Goal: Task Accomplishment & Management: Complete application form

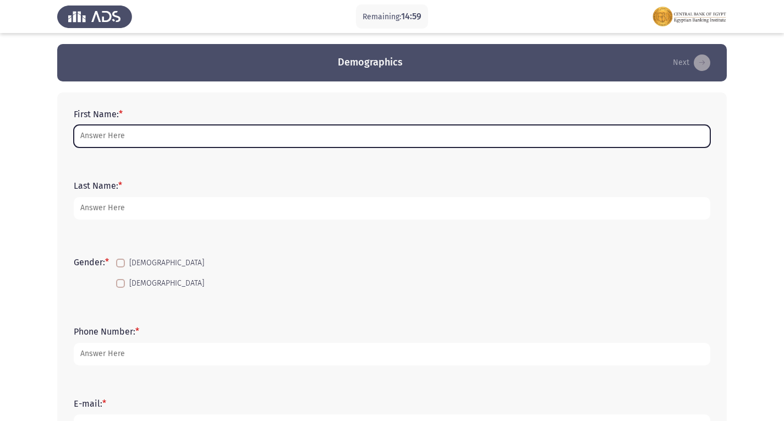
click at [177, 125] on input "First Name: *" at bounding box center [392, 136] width 636 height 23
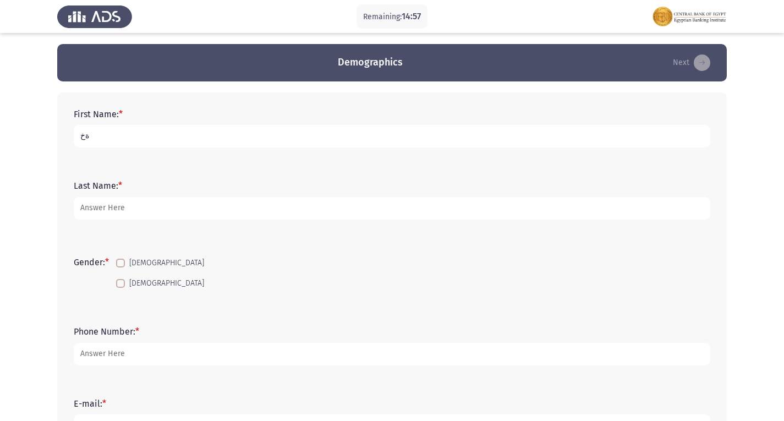
type input "ة"
type input "[PERSON_NAME] fares [PERSON_NAME]"
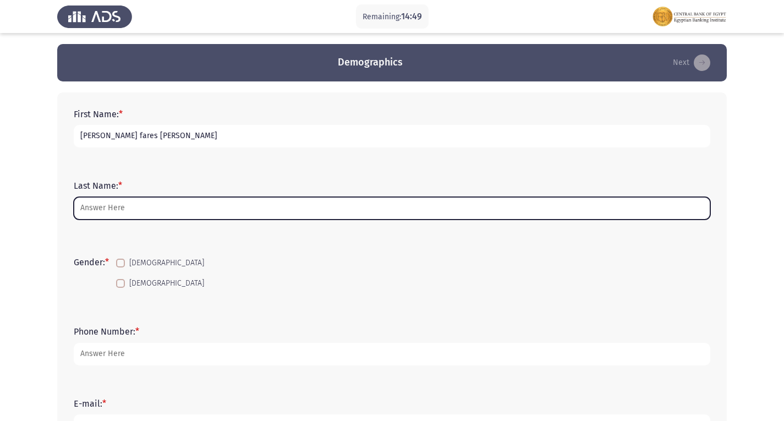
click at [113, 213] on input "Last Name: *" at bounding box center [392, 208] width 636 height 23
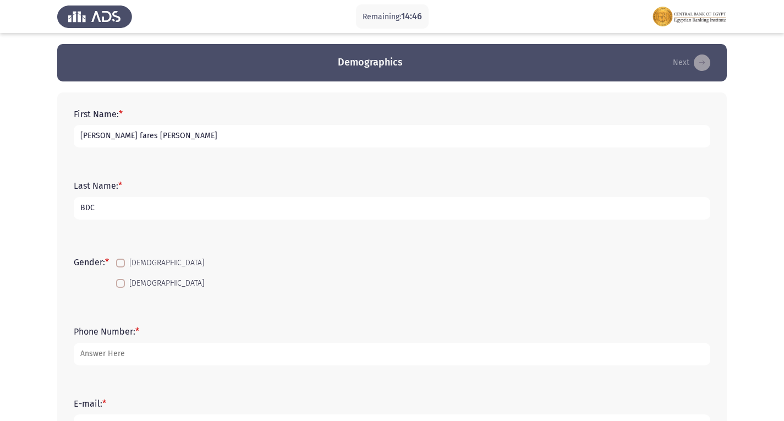
type input "BDC"
click at [123, 262] on span at bounding box center [120, 263] width 9 height 9
click at [120, 267] on input "[DEMOGRAPHIC_DATA]" at bounding box center [120, 267] width 1 height 1
checkbox input "true"
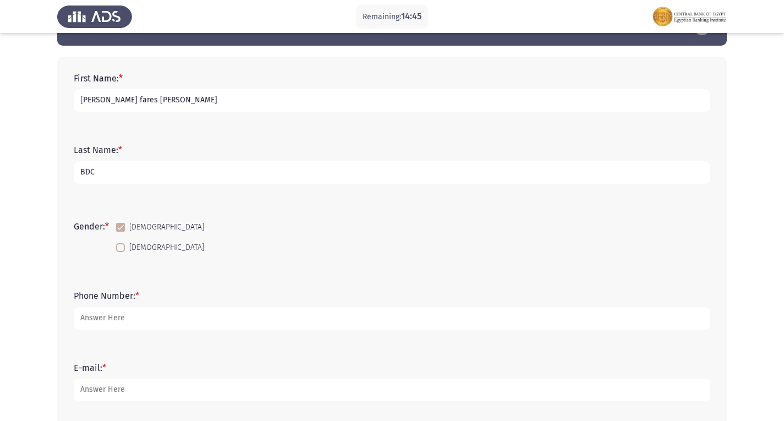
scroll to position [55, 0]
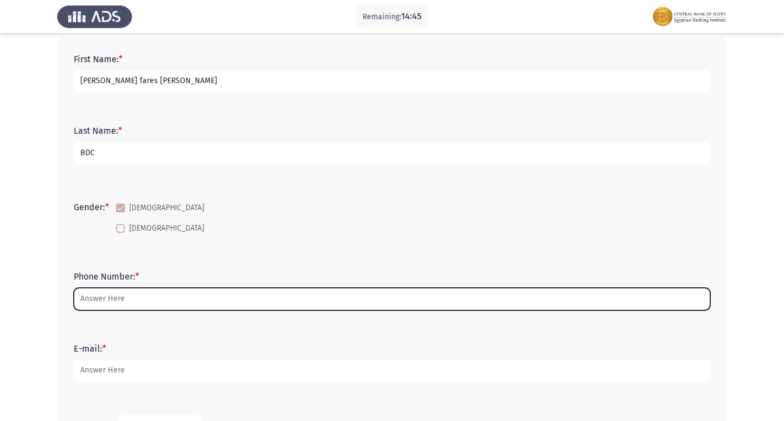
click at [113, 303] on input "Phone Number: *" at bounding box center [392, 299] width 636 height 23
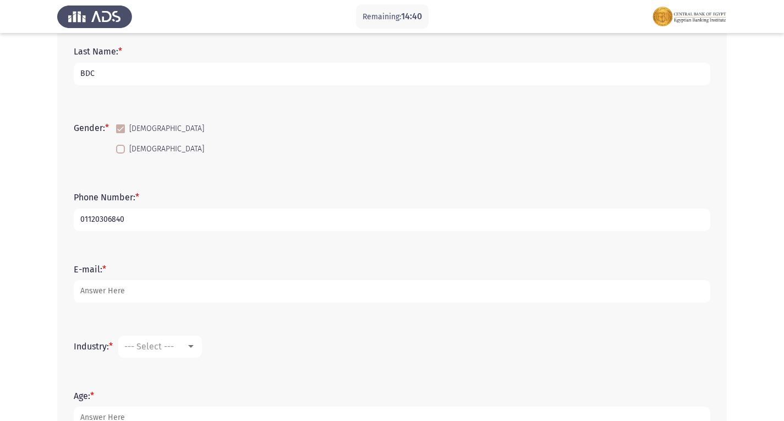
scroll to position [165, 0]
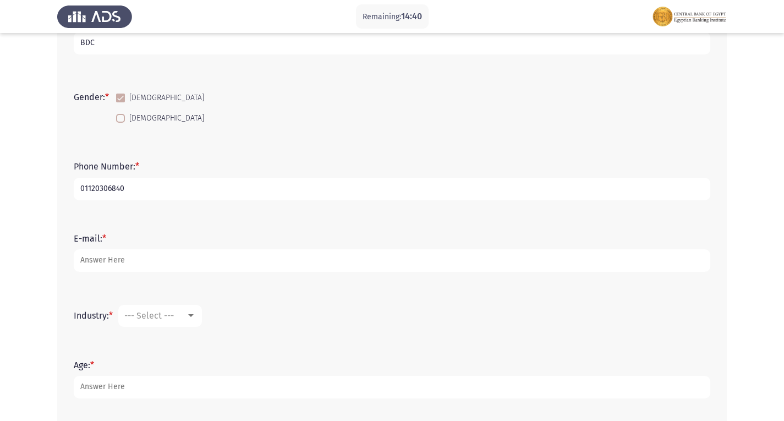
type input "01120306840"
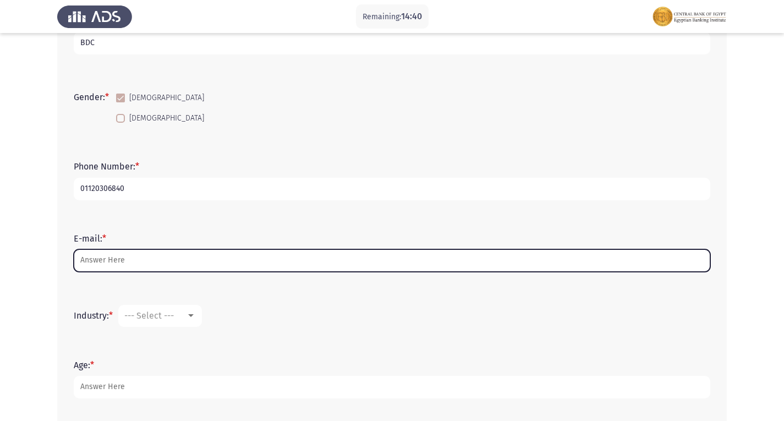
click at [127, 260] on input "E-mail: *" at bounding box center [392, 260] width 636 height 23
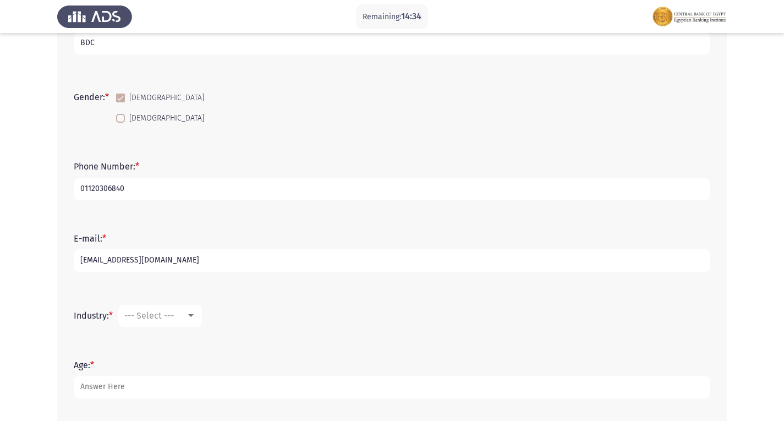
type input "[EMAIL_ADDRESS][DOMAIN_NAME]"
click at [179, 309] on mat-select "--- Select ---" at bounding box center [160, 316] width 84 height 22
click at [185, 307] on mat-select "--- Select ---" at bounding box center [160, 316] width 84 height 22
drag, startPoint x: 207, startPoint y: 310, endPoint x: 195, endPoint y: 314, distance: 13.4
click at [205, 310] on form "Industry: * --- Select ---" at bounding box center [392, 316] width 636 height 22
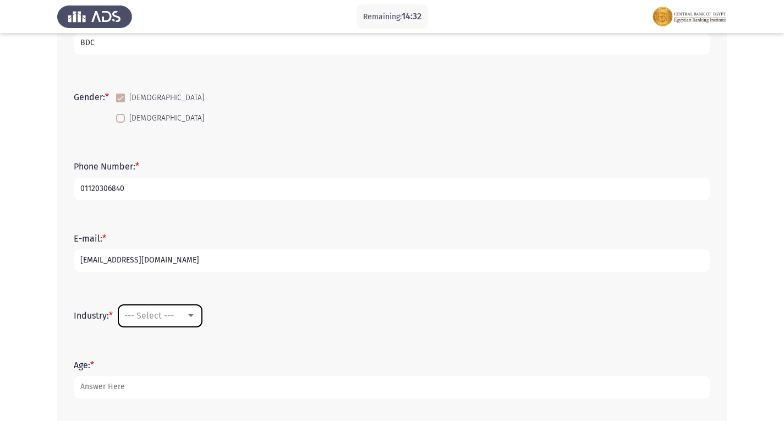
click at [194, 315] on div at bounding box center [191, 315] width 6 height 3
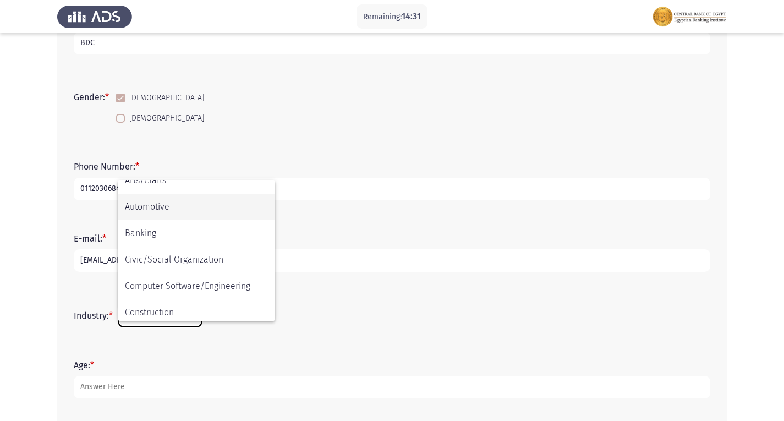
scroll to position [110, 0]
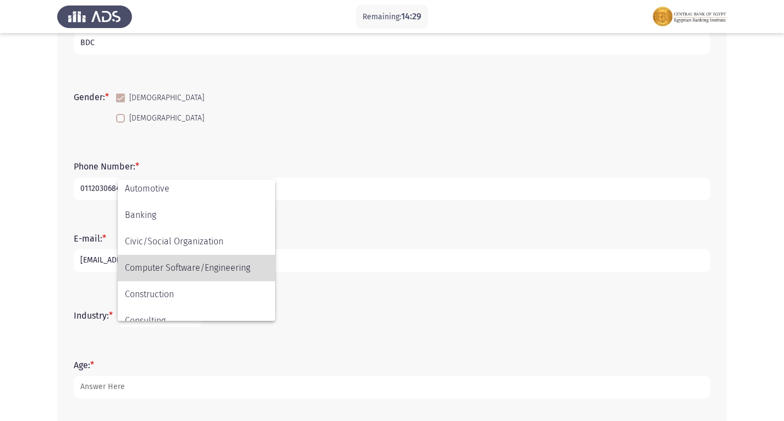
click at [163, 274] on span "Computer Software/Engineering" at bounding box center [196, 268] width 143 height 26
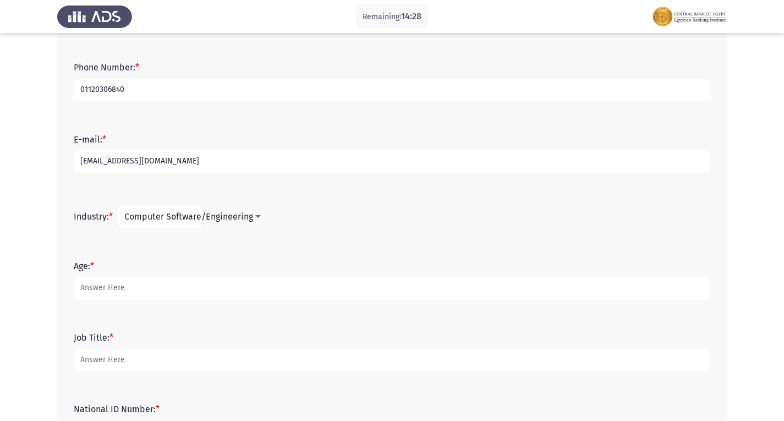
scroll to position [275, 0]
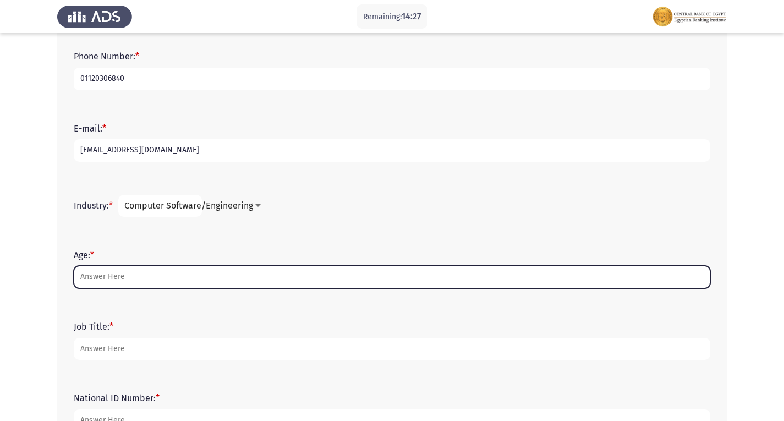
click at [116, 271] on input "Age: *" at bounding box center [392, 277] width 636 height 23
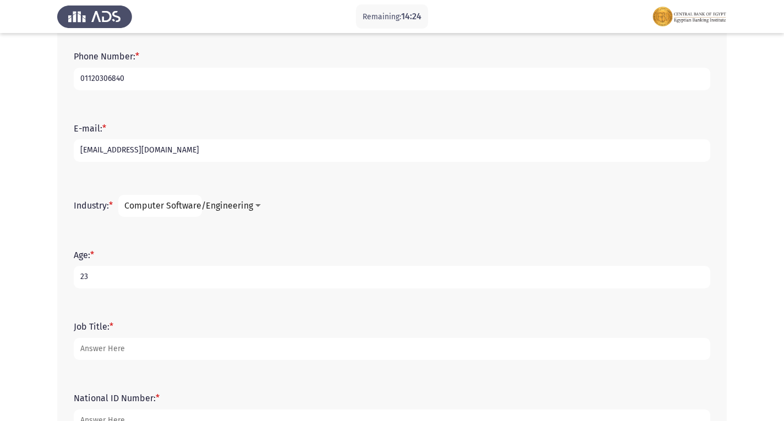
scroll to position [330, 0]
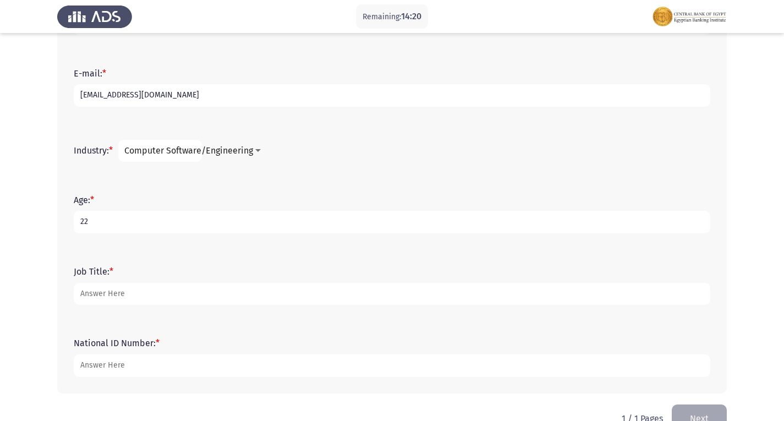
type input "22"
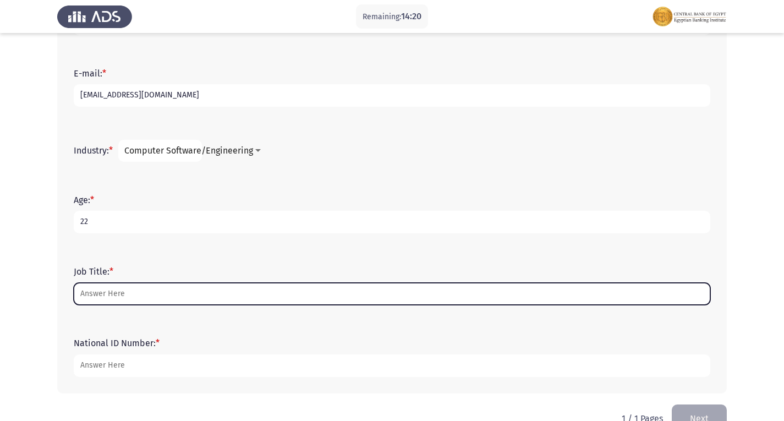
click at [101, 295] on input "Job Title: *" at bounding box center [392, 294] width 636 height 23
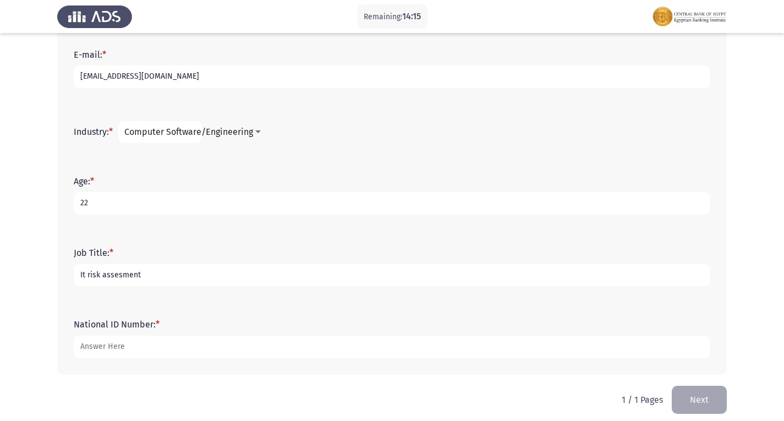
scroll to position [358, 0]
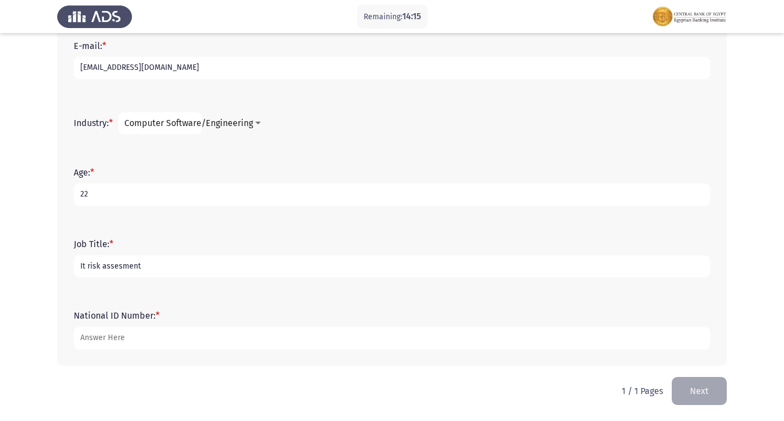
type input "It risk assesment"
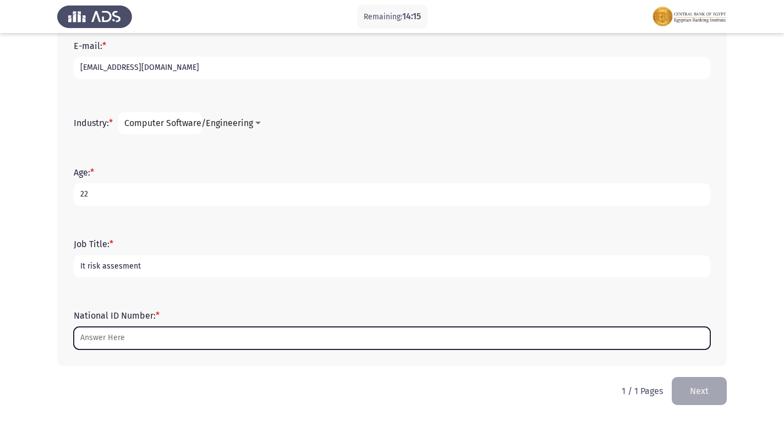
click at [121, 344] on input "National ID Number: *" at bounding box center [392, 338] width 636 height 23
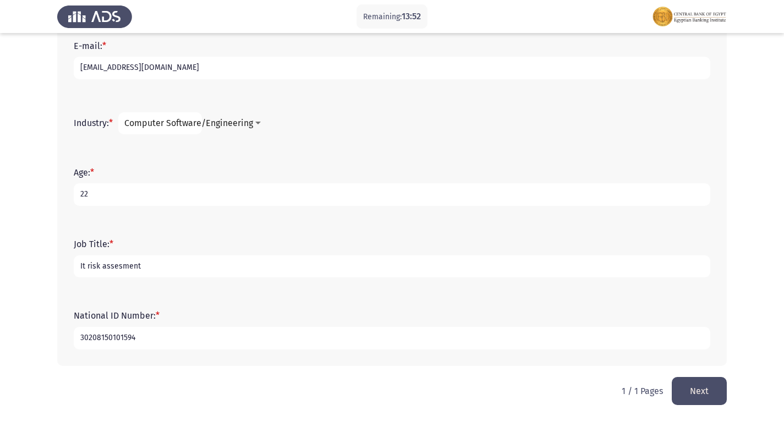
type input "30208150101594"
click at [684, 403] on button "Next" at bounding box center [699, 391] width 55 height 28
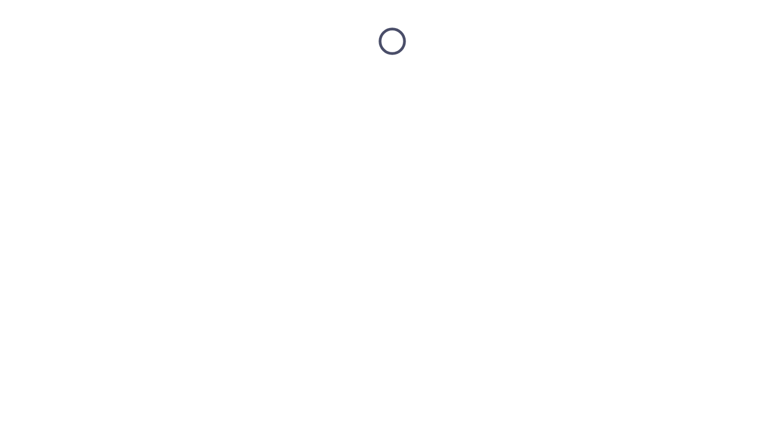
scroll to position [0, 0]
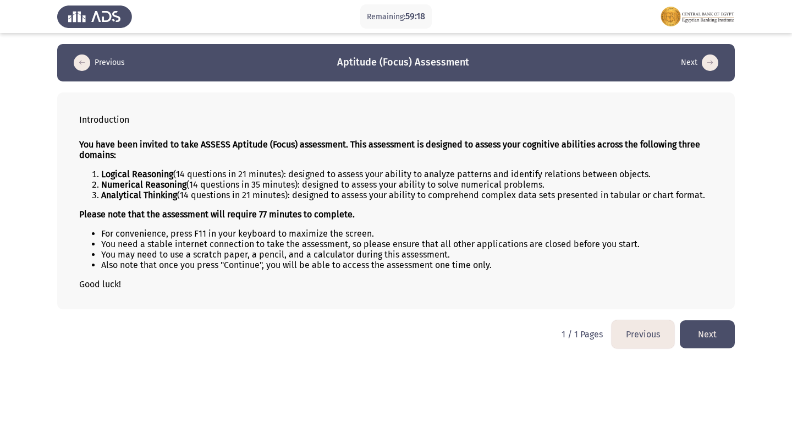
click at [721, 334] on button "Next" at bounding box center [707, 334] width 55 height 28
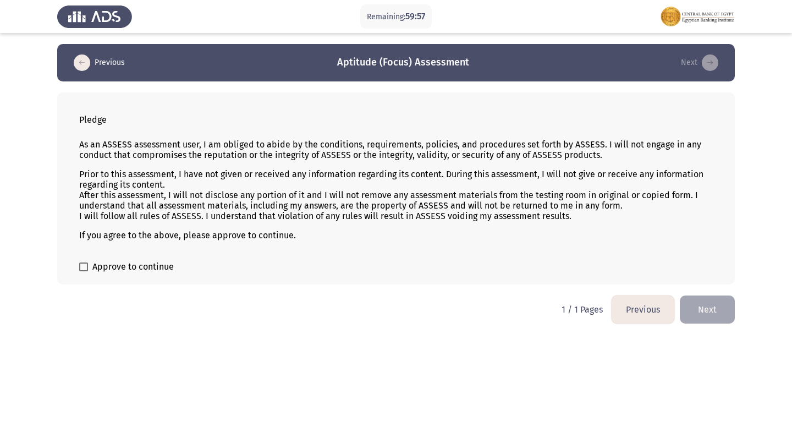
click at [83, 266] on span at bounding box center [83, 266] width 9 height 9
click at [83, 271] on input "Approve to continue" at bounding box center [83, 271] width 1 height 1
checkbox input "true"
click at [692, 300] on button "Next" at bounding box center [707, 309] width 55 height 28
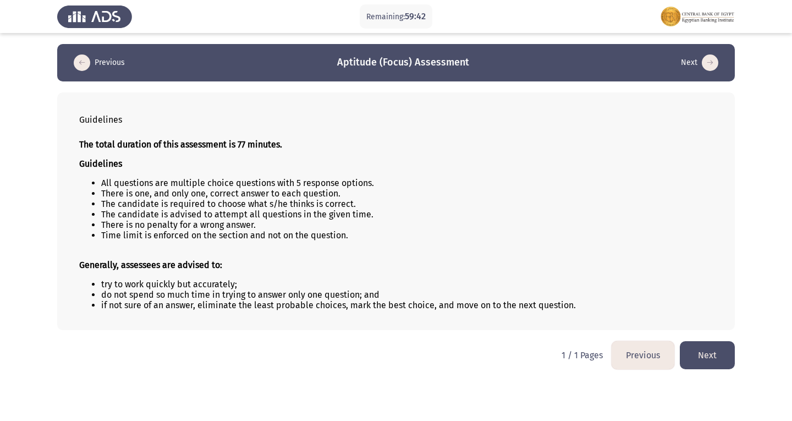
click at [698, 350] on button "Next" at bounding box center [707, 355] width 55 height 28
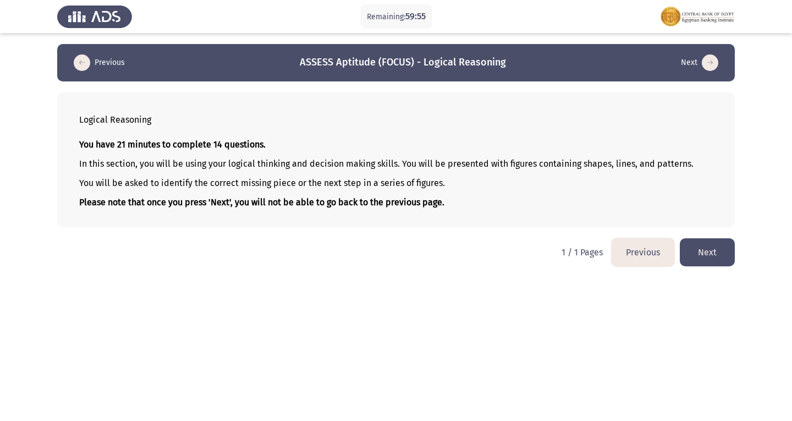
click at [704, 246] on button "Next" at bounding box center [707, 252] width 55 height 28
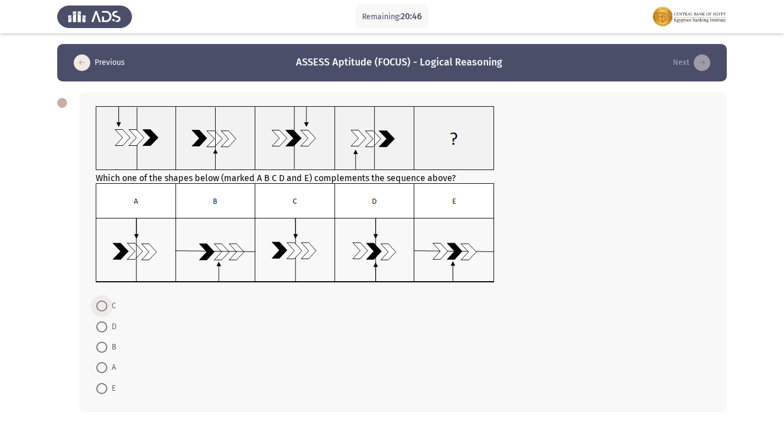
click at [99, 307] on span at bounding box center [101, 305] width 11 height 11
click at [99, 307] on input "C" at bounding box center [101, 305] width 11 height 11
radio input "true"
click at [102, 370] on span at bounding box center [101, 366] width 11 height 11
click at [102, 370] on input "A" at bounding box center [101, 366] width 11 height 11
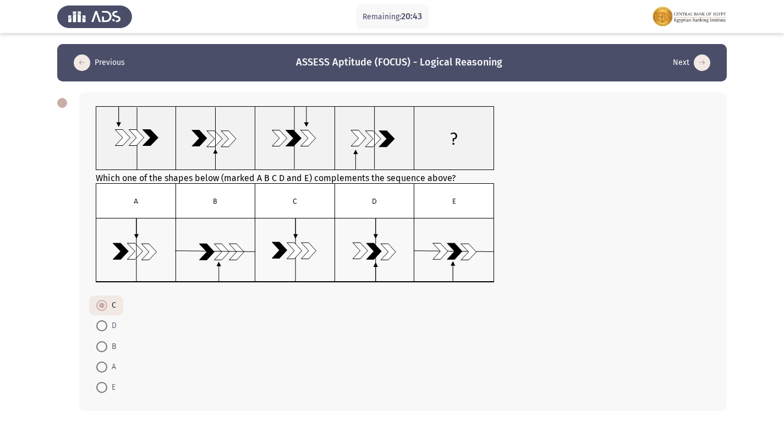
radio input "true"
click at [102, 309] on span at bounding box center [101, 305] width 11 height 11
click at [102, 309] on input "C" at bounding box center [101, 305] width 11 height 11
radio input "true"
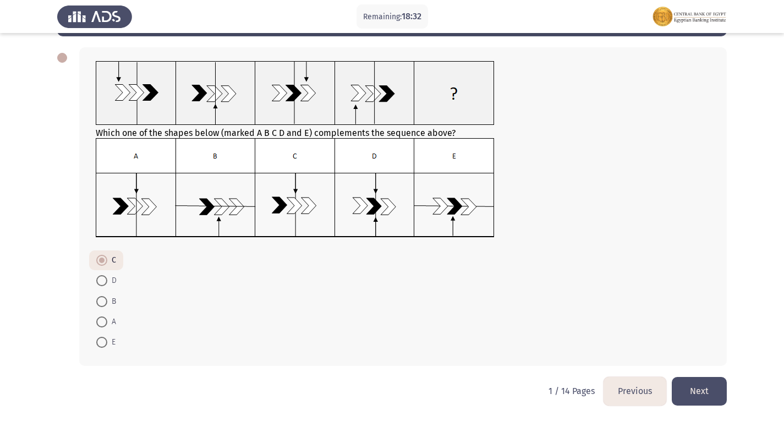
click at [705, 384] on button "Next" at bounding box center [699, 391] width 55 height 28
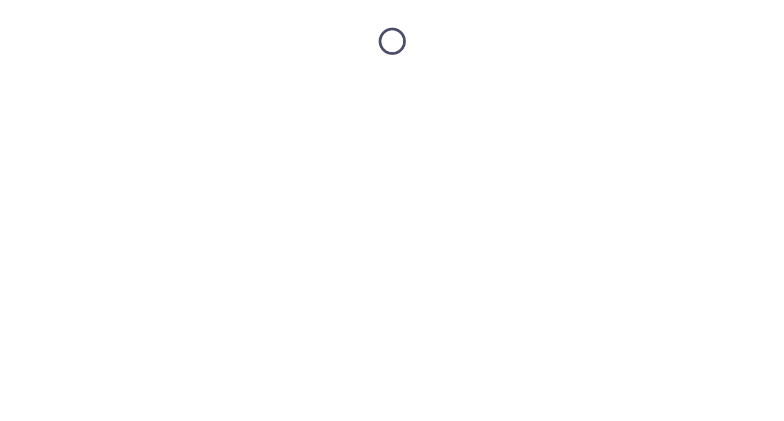
scroll to position [0, 0]
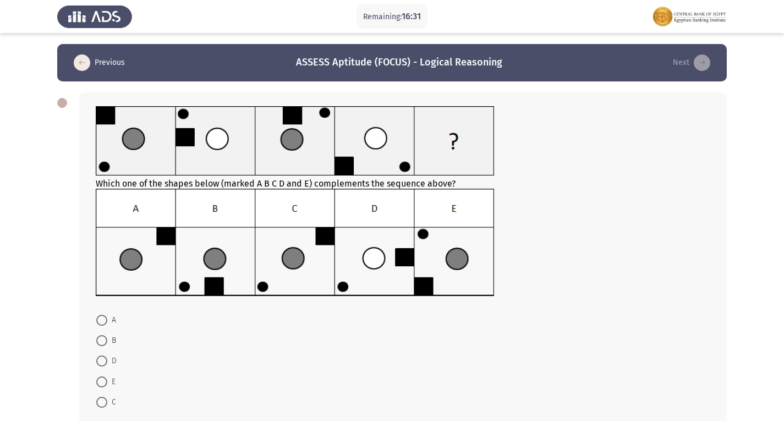
click at [101, 403] on span at bounding box center [101, 402] width 11 height 11
click at [101, 403] on input "C" at bounding box center [101, 402] width 11 height 11
radio input "true"
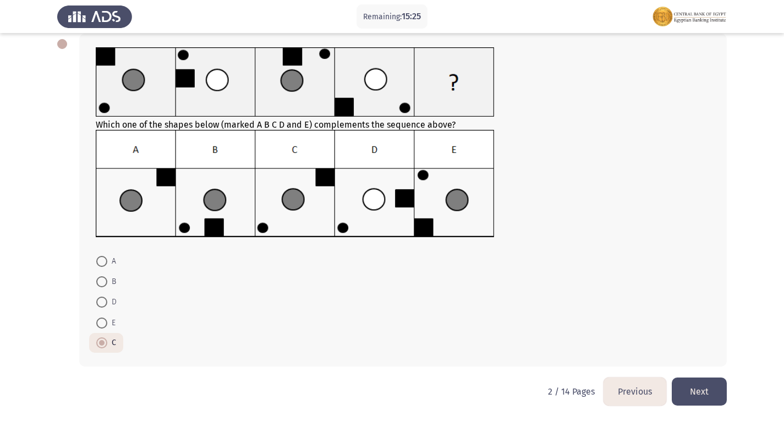
scroll to position [59, 0]
click at [706, 391] on button "Next" at bounding box center [699, 391] width 55 height 28
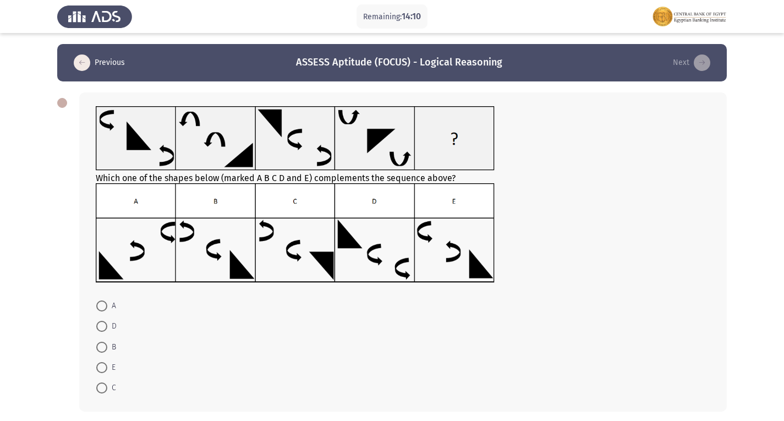
click at [99, 369] on span at bounding box center [101, 367] width 11 height 11
click at [99, 369] on input "E" at bounding box center [101, 367] width 11 height 11
radio input "true"
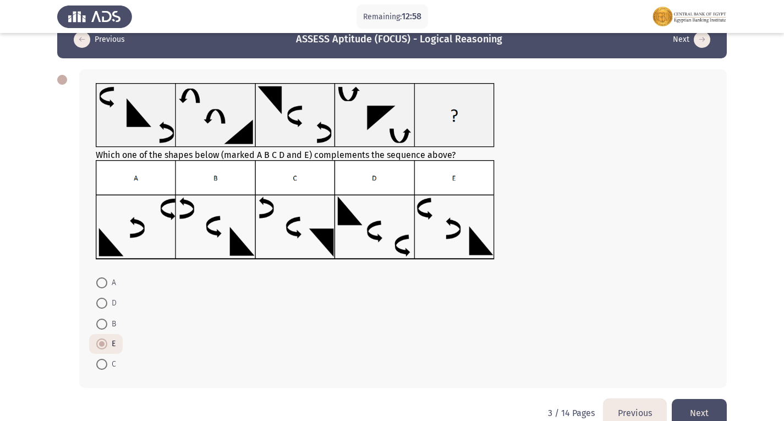
scroll to position [45, 0]
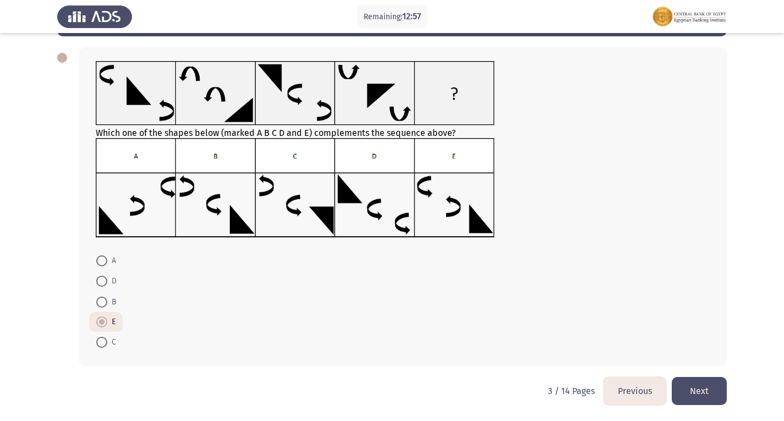
click at [711, 393] on button "Next" at bounding box center [699, 391] width 55 height 28
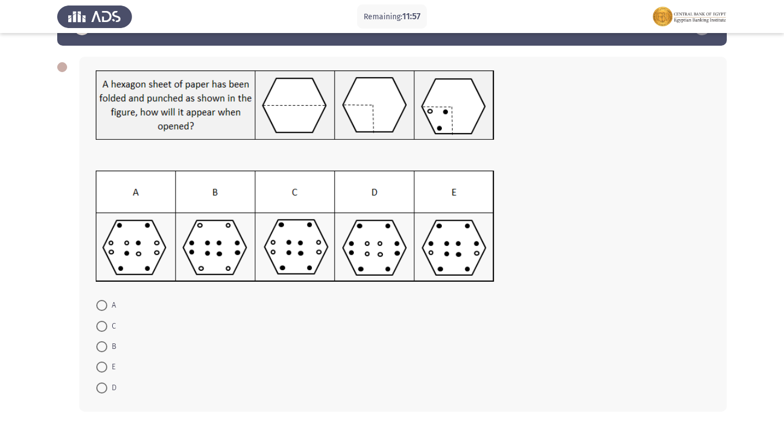
scroll to position [55, 0]
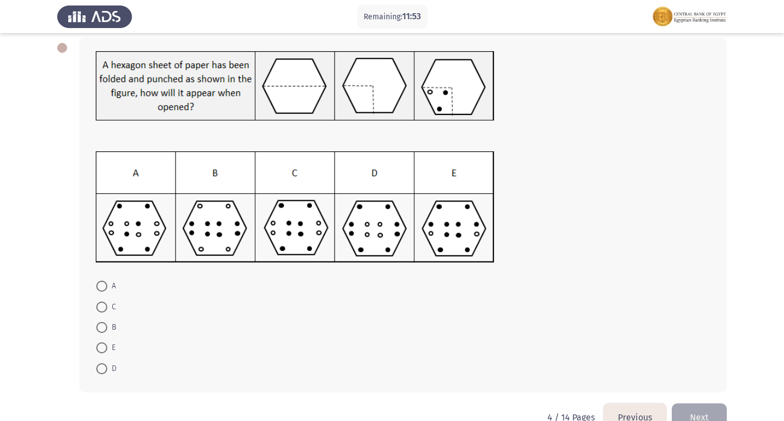
click at [98, 304] on span at bounding box center [101, 306] width 11 height 11
click at [98, 304] on input "C" at bounding box center [101, 306] width 11 height 11
radio input "true"
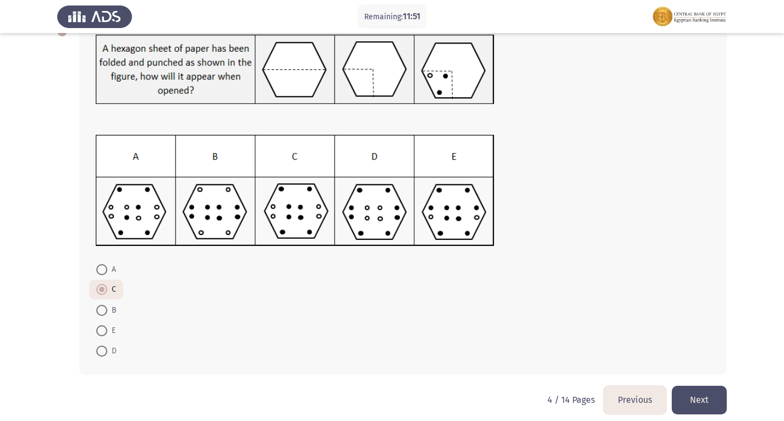
scroll to position [80, 0]
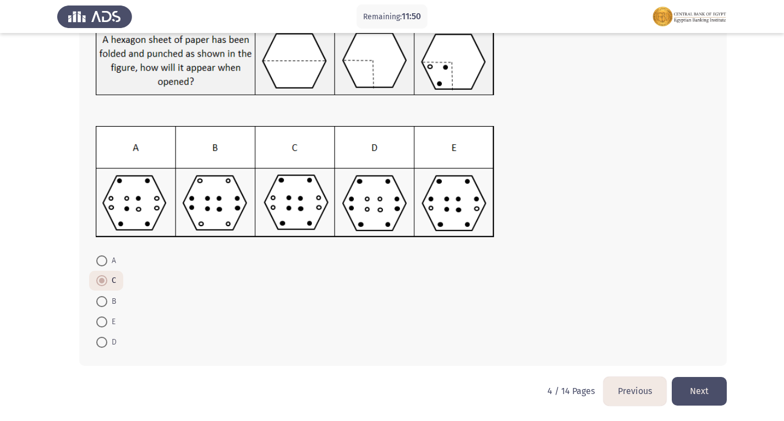
click at [707, 389] on button "Next" at bounding box center [699, 391] width 55 height 28
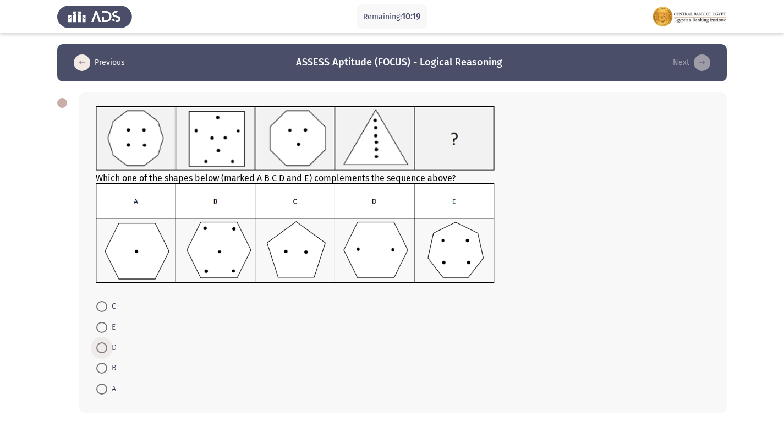
click at [98, 347] on span at bounding box center [101, 347] width 11 height 11
click at [98, 347] on input "D" at bounding box center [101, 347] width 11 height 11
radio input "true"
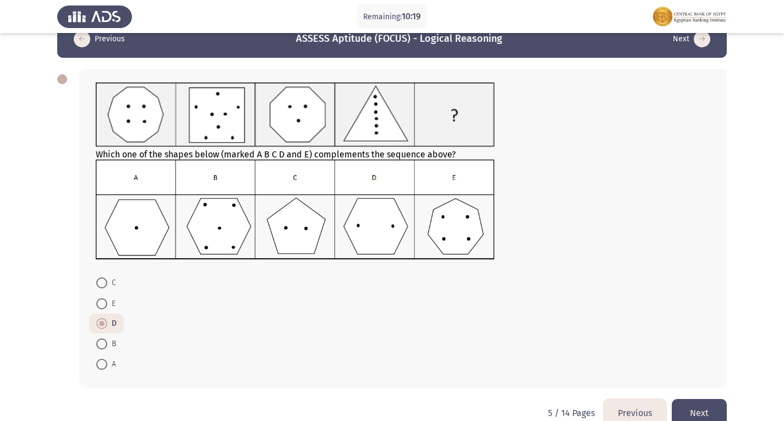
scroll to position [46, 0]
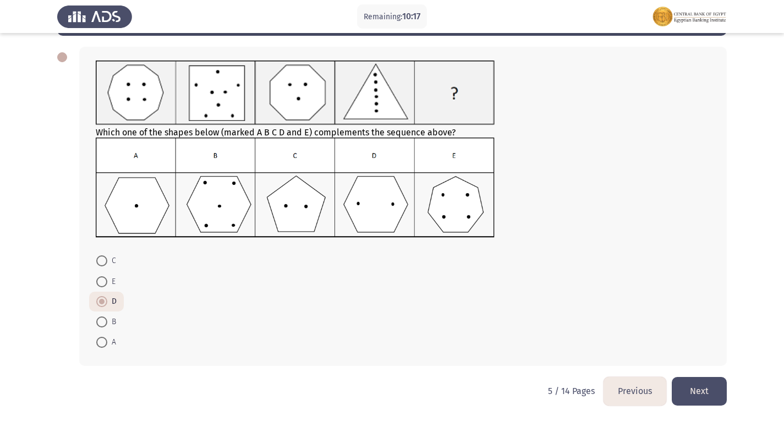
click at [699, 388] on button "Next" at bounding box center [699, 391] width 55 height 28
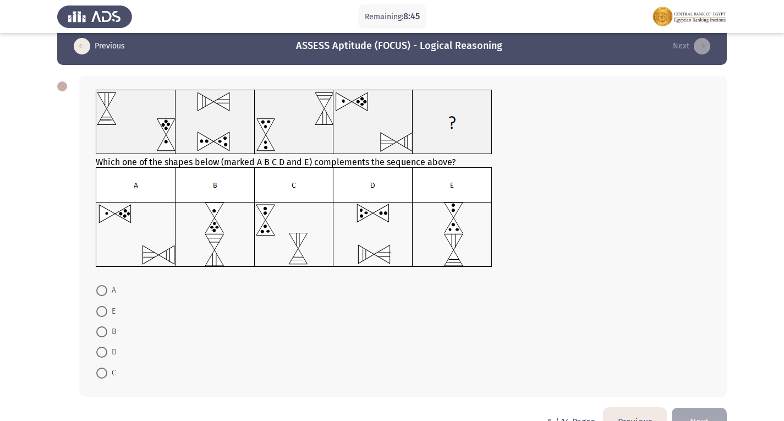
scroll to position [0, 0]
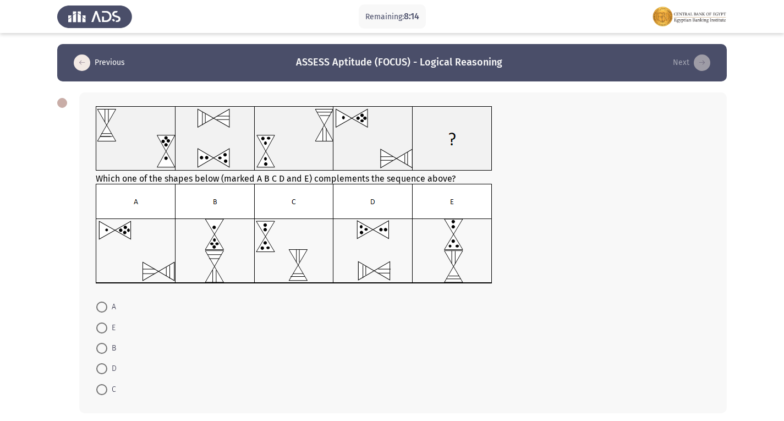
click at [95, 369] on mat-radio-button "D" at bounding box center [106, 368] width 35 height 20
click at [98, 369] on span at bounding box center [101, 368] width 11 height 11
click at [98, 369] on input "D" at bounding box center [101, 368] width 11 height 11
radio input "true"
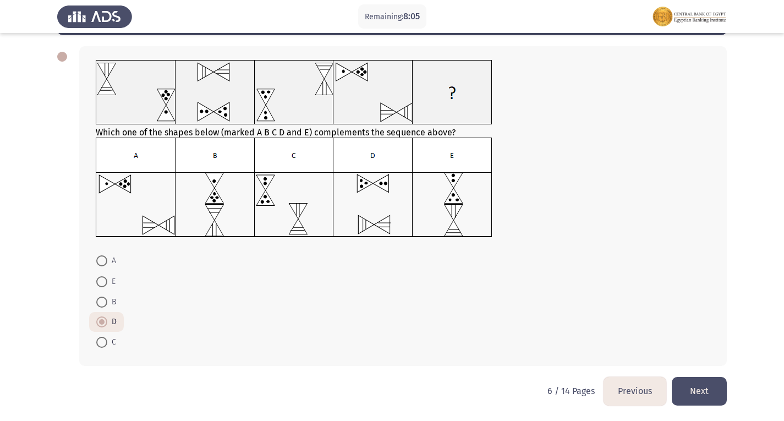
click at [699, 383] on button "Next" at bounding box center [699, 391] width 55 height 28
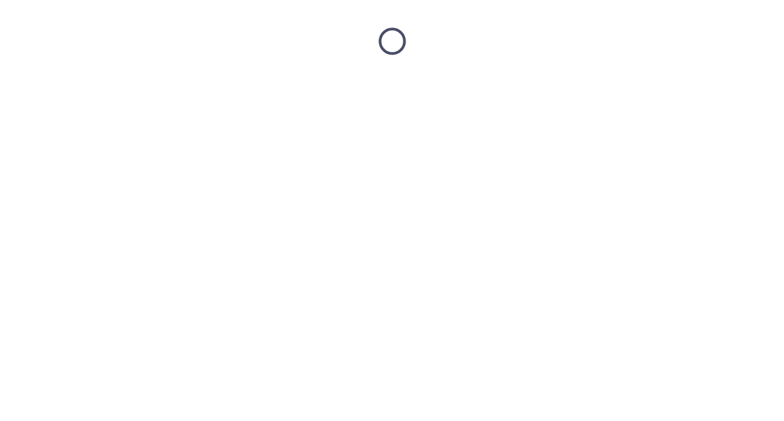
scroll to position [0, 0]
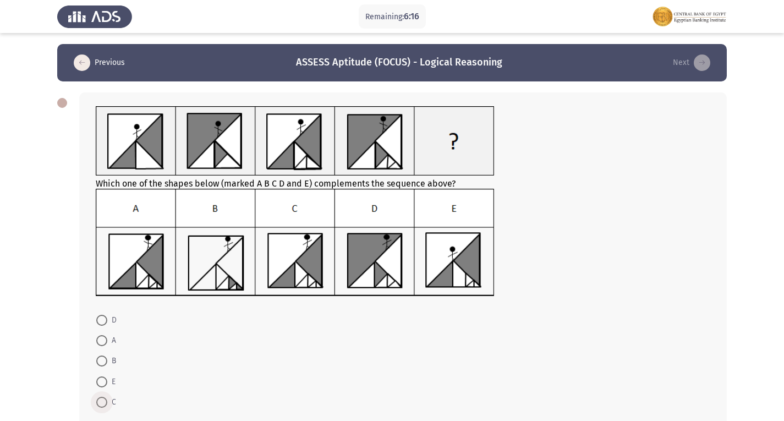
click at [102, 403] on span at bounding box center [101, 402] width 11 height 11
click at [102, 403] on input "C" at bounding box center [101, 402] width 11 height 11
radio input "true"
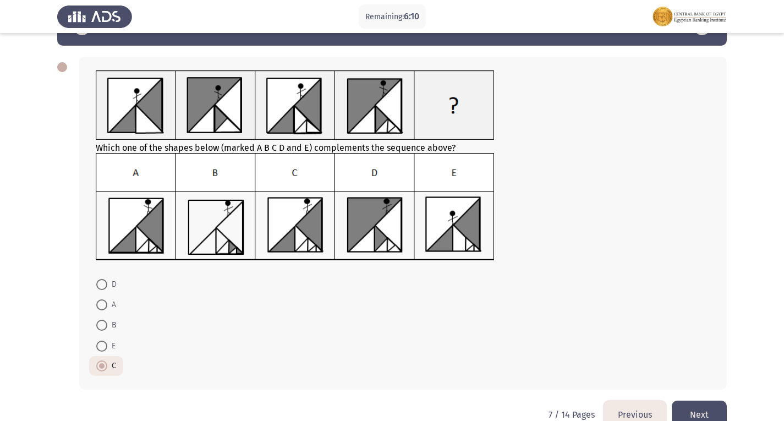
scroll to position [59, 0]
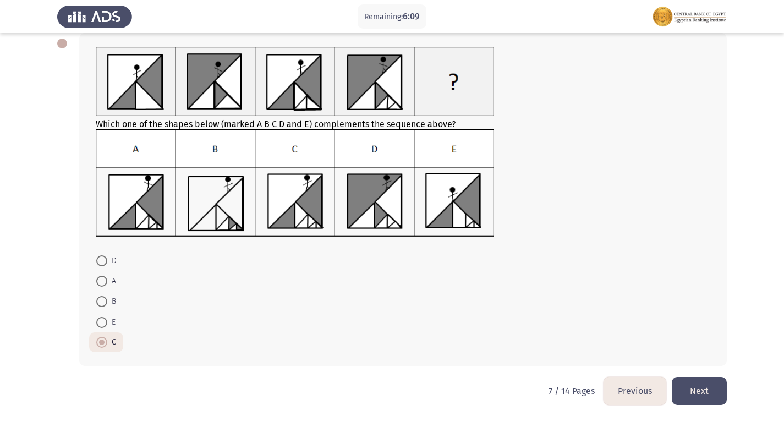
click at [712, 389] on button "Next" at bounding box center [699, 391] width 55 height 28
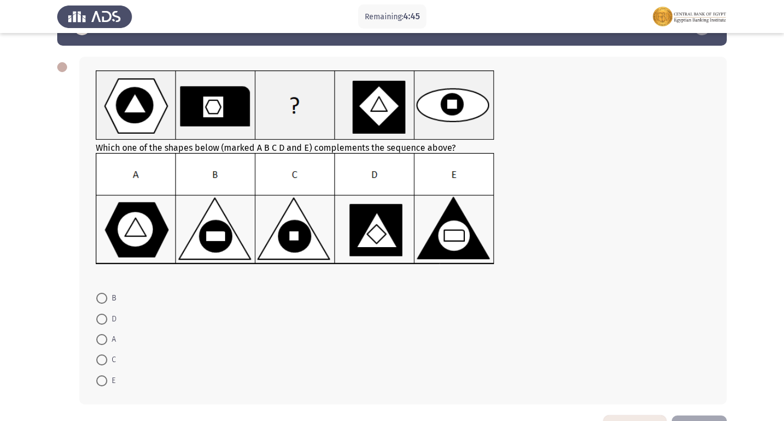
scroll to position [55, 0]
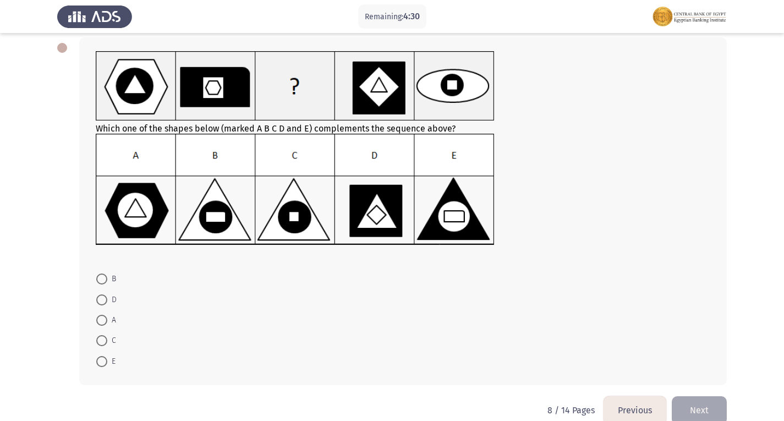
click at [107, 342] on span at bounding box center [101, 340] width 11 height 11
click at [107, 342] on input "C" at bounding box center [101, 340] width 11 height 11
radio input "true"
click at [675, 402] on button "Next" at bounding box center [699, 409] width 55 height 28
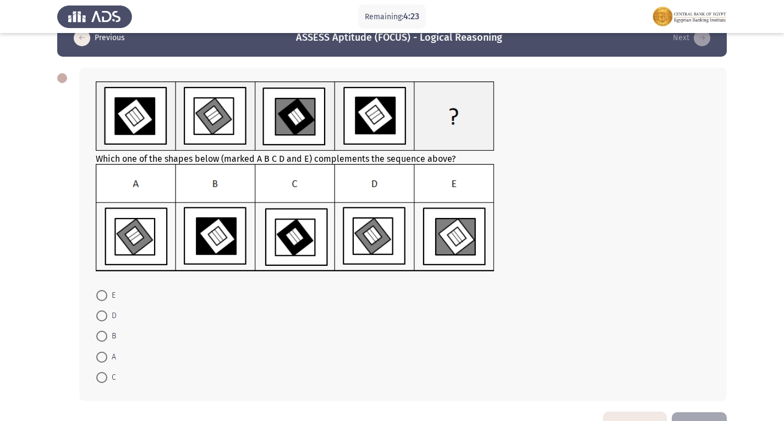
scroll to position [5, 0]
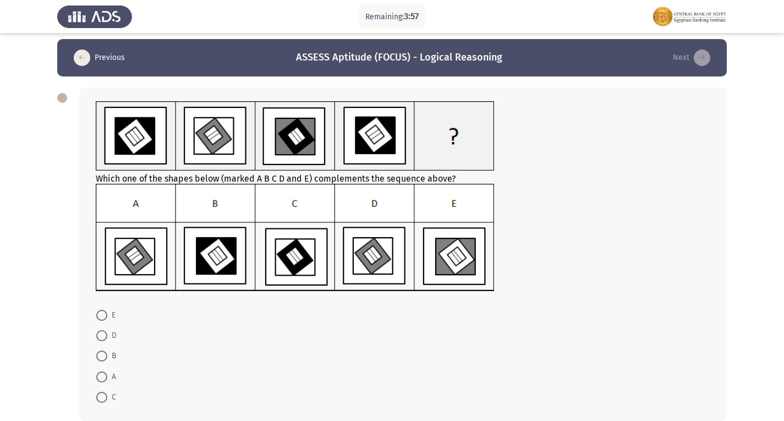
click at [98, 335] on span at bounding box center [101, 335] width 11 height 11
click at [98, 335] on input "D" at bounding box center [101, 335] width 11 height 11
radio input "true"
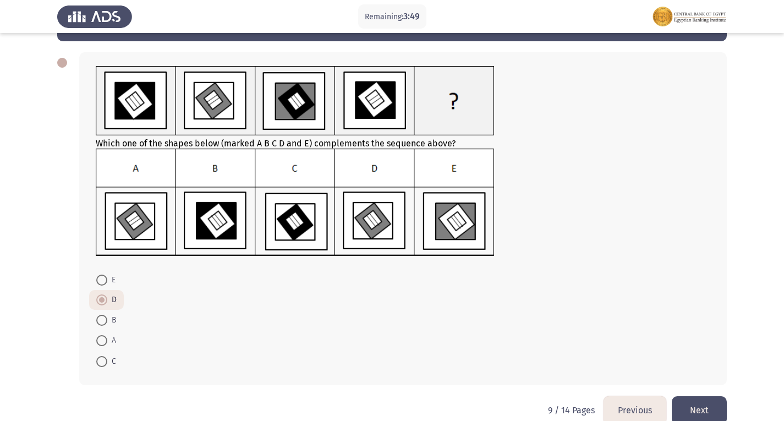
scroll to position [59, 0]
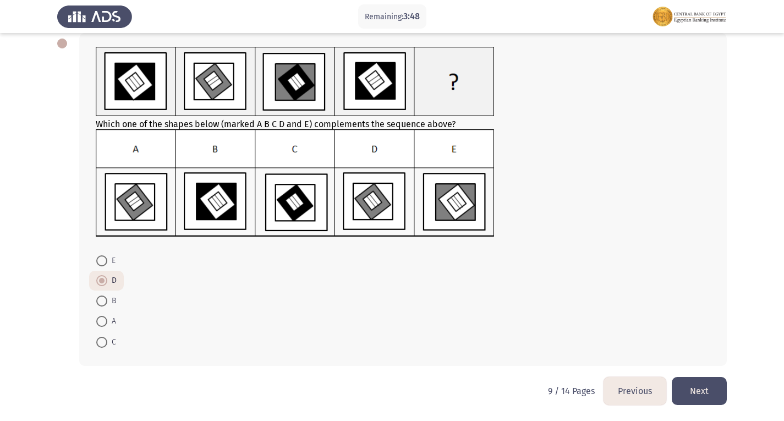
click at [701, 386] on button "Next" at bounding box center [699, 391] width 55 height 28
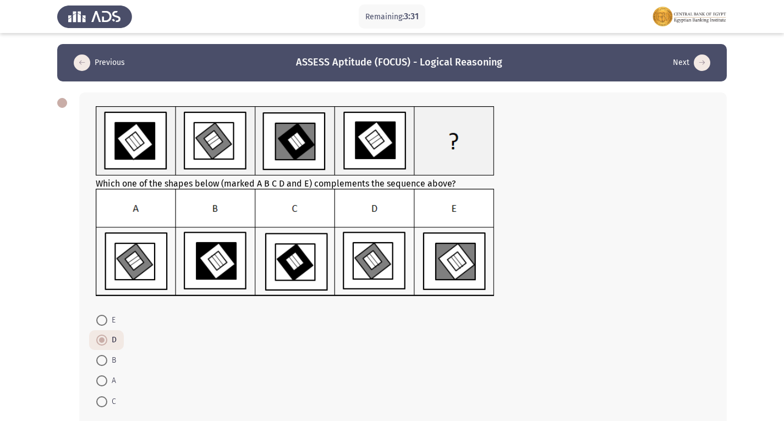
scroll to position [59, 0]
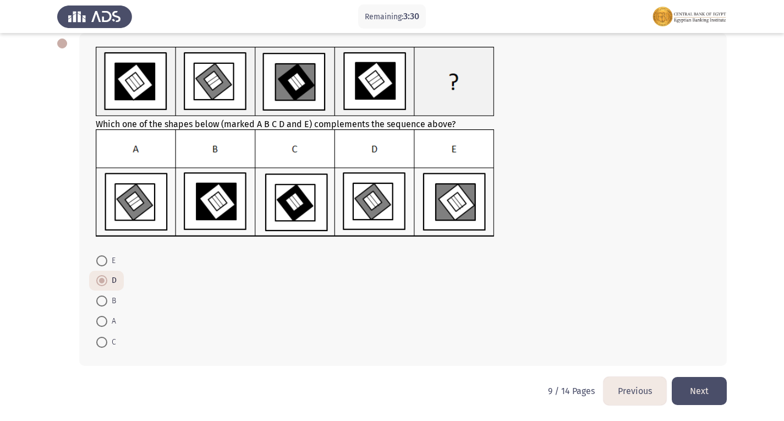
click at [680, 382] on button "Next" at bounding box center [699, 391] width 55 height 28
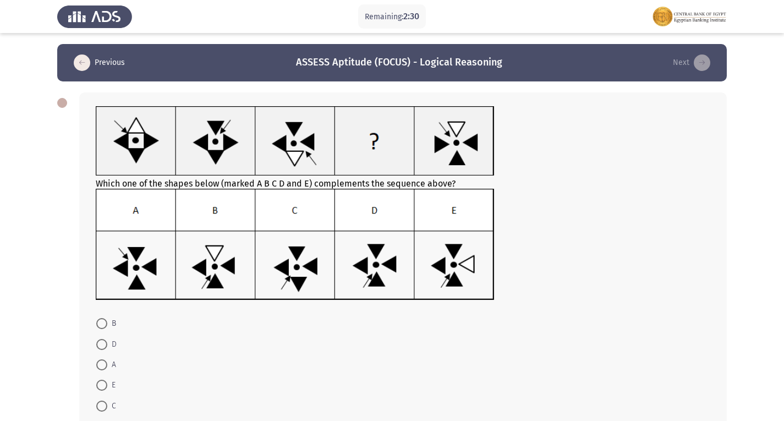
click at [97, 345] on span at bounding box center [101, 344] width 11 height 11
click at [97, 345] on input "D" at bounding box center [101, 344] width 11 height 11
radio input "true"
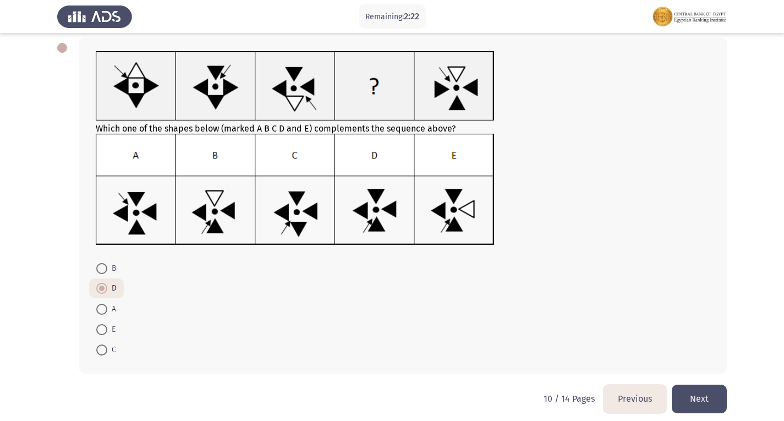
scroll to position [63, 0]
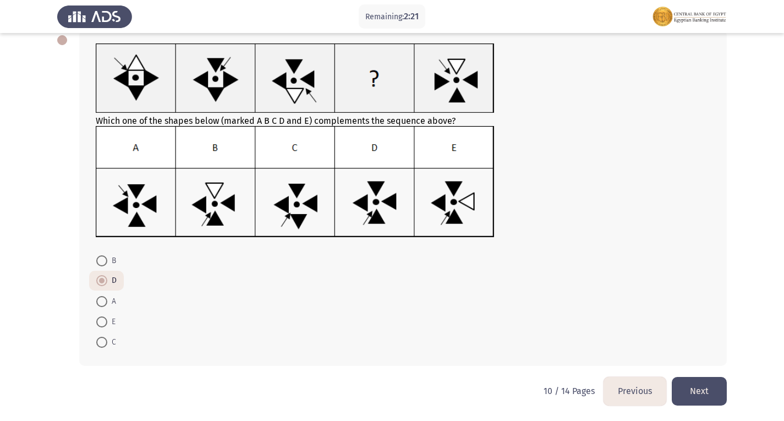
click at [707, 392] on button "Next" at bounding box center [699, 391] width 55 height 28
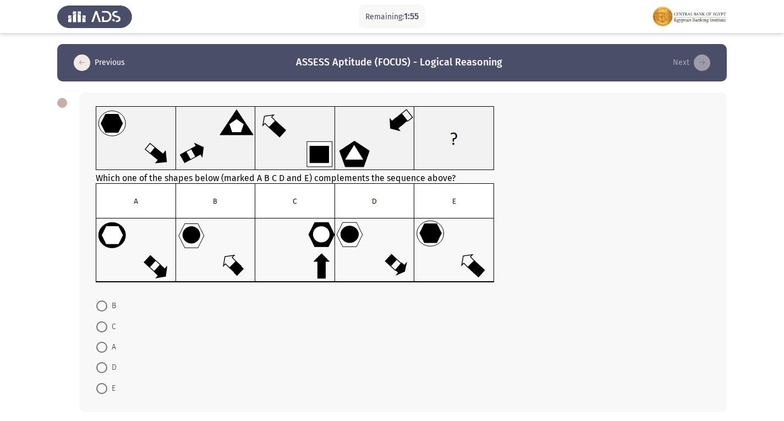
click at [101, 371] on span at bounding box center [101, 367] width 11 height 11
click at [101, 371] on input "D" at bounding box center [101, 367] width 11 height 11
radio input "true"
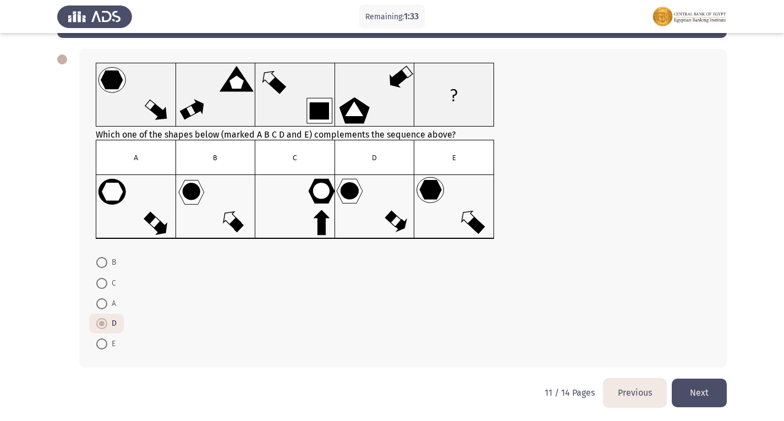
scroll to position [45, 0]
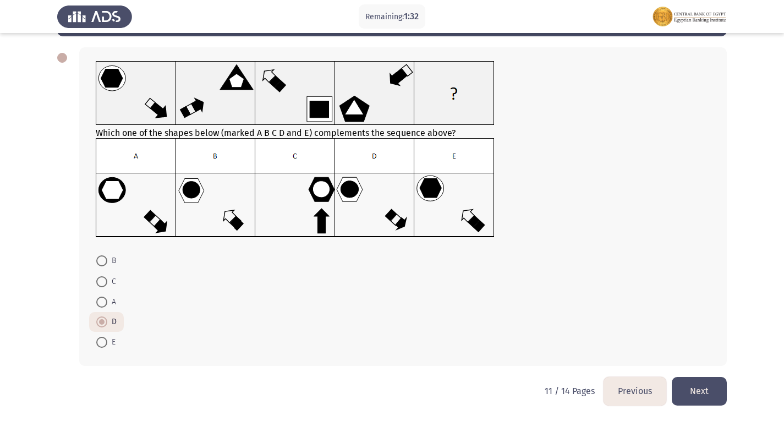
click at [678, 388] on button "Next" at bounding box center [699, 391] width 55 height 28
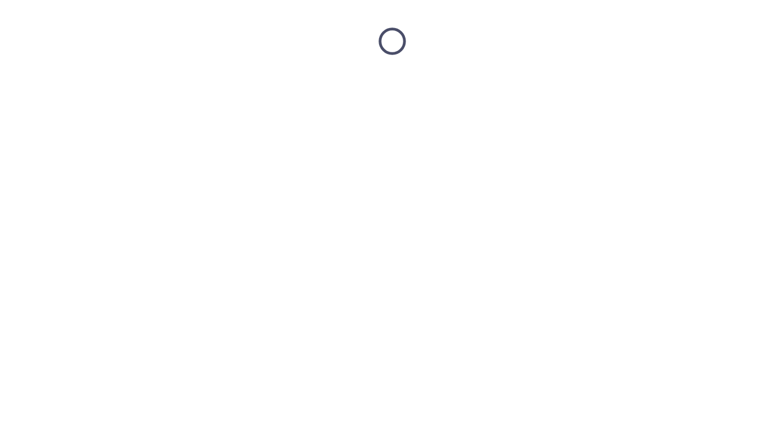
scroll to position [0, 0]
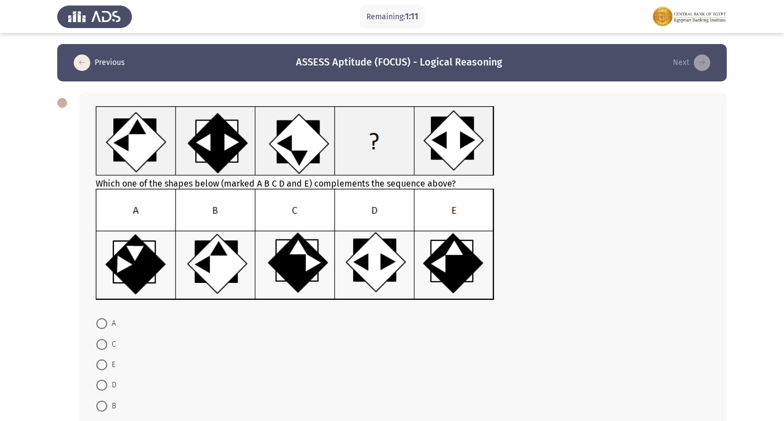
click at [98, 402] on span at bounding box center [101, 405] width 11 height 11
click at [98, 402] on input "B" at bounding box center [101, 405] width 11 height 11
radio input "true"
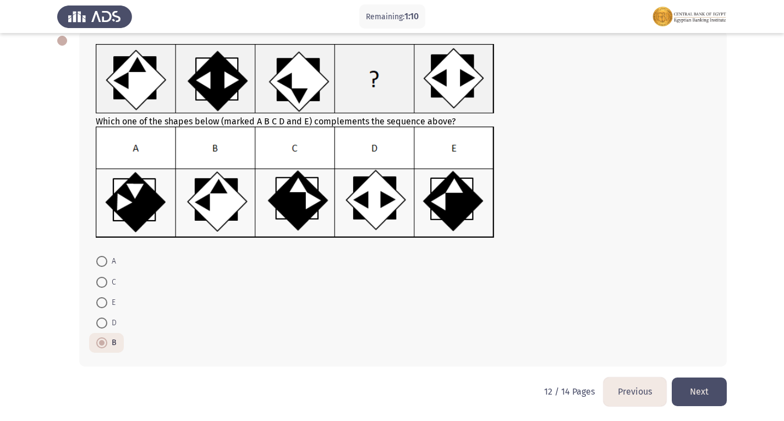
scroll to position [63, 0]
click at [683, 386] on button "Next" at bounding box center [699, 391] width 55 height 28
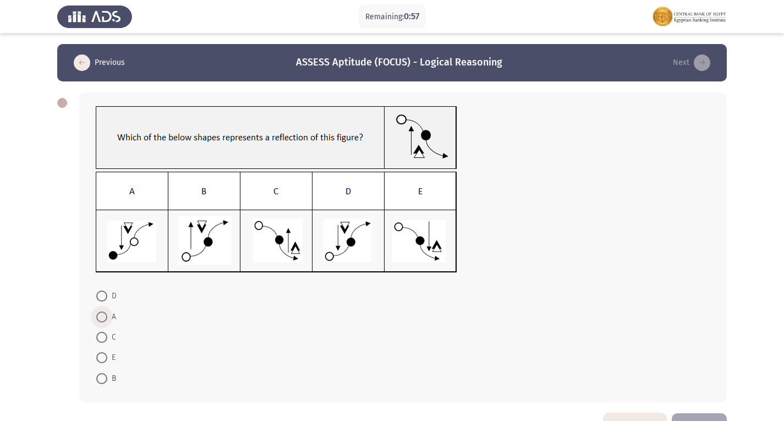
click at [102, 314] on span at bounding box center [101, 316] width 11 height 11
click at [102, 314] on input "A" at bounding box center [101, 316] width 11 height 11
radio input "true"
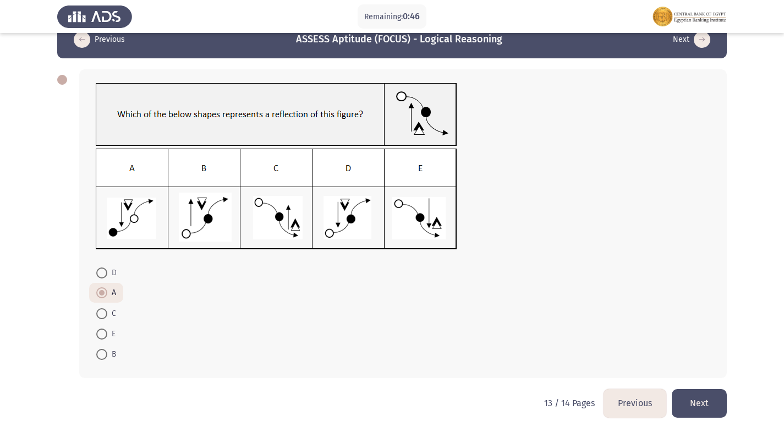
scroll to position [35, 0]
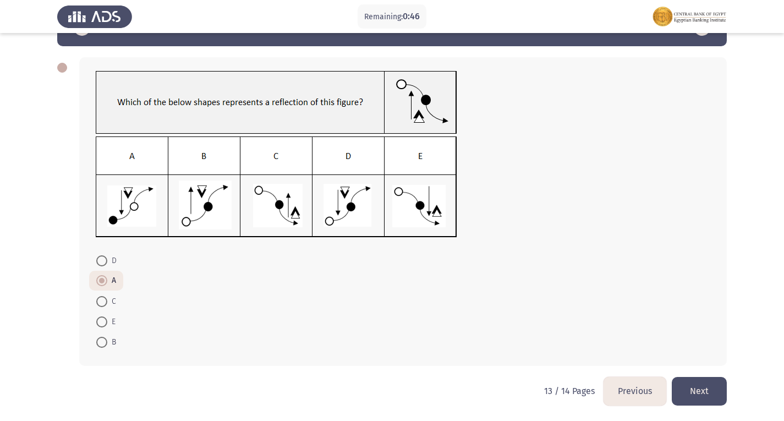
click at [708, 393] on button "Next" at bounding box center [699, 391] width 55 height 28
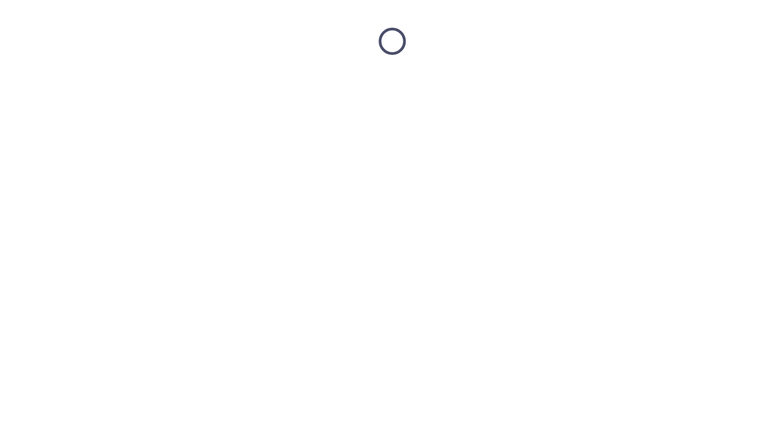
scroll to position [0, 0]
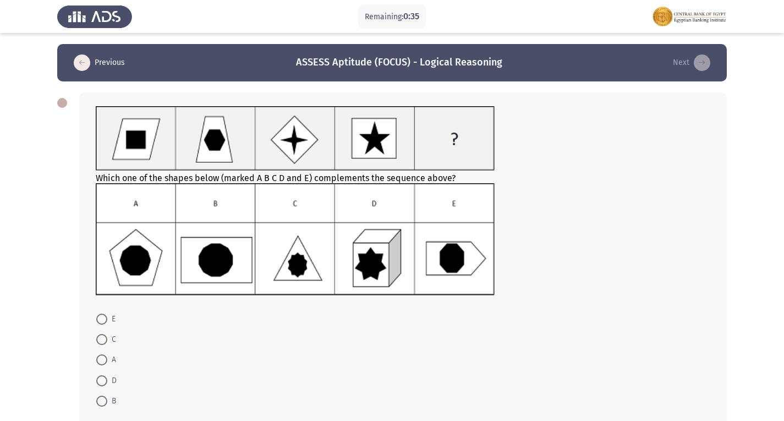
click at [102, 377] on span at bounding box center [101, 380] width 11 height 11
click at [102, 377] on input "D" at bounding box center [101, 380] width 11 height 11
radio input "true"
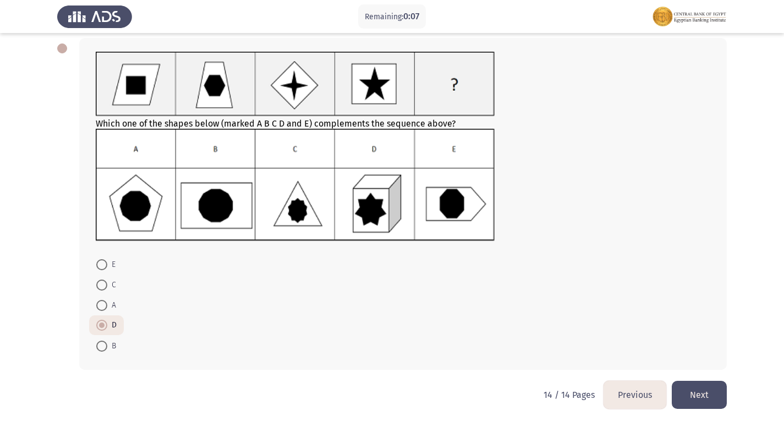
scroll to position [55, 0]
click at [100, 287] on span at bounding box center [101, 284] width 11 height 11
click at [100, 287] on input "C" at bounding box center [101, 284] width 11 height 11
radio input "true"
click at [703, 393] on button "Next" at bounding box center [699, 394] width 55 height 28
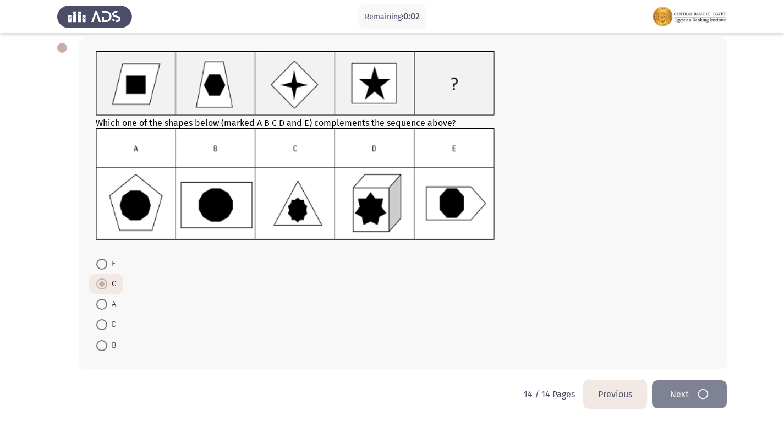
scroll to position [0, 0]
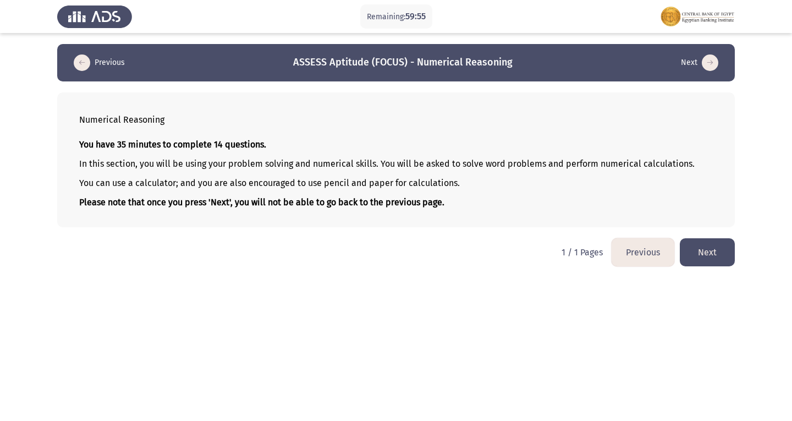
click at [704, 248] on button "Next" at bounding box center [707, 252] width 55 height 28
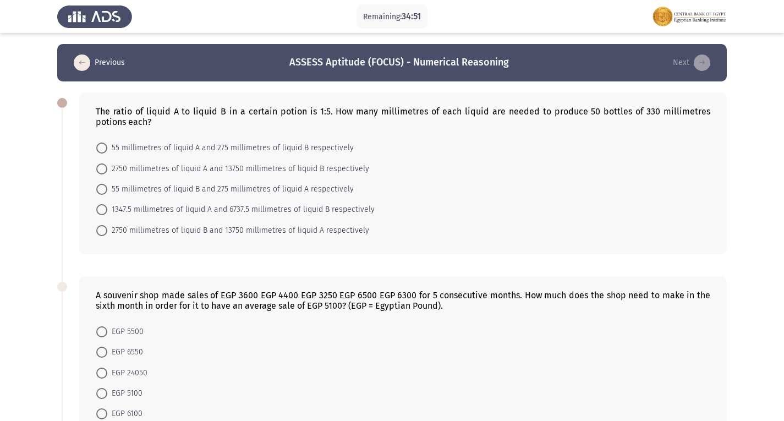
click at [78, 54] on button "Previous" at bounding box center [99, 63] width 58 height 18
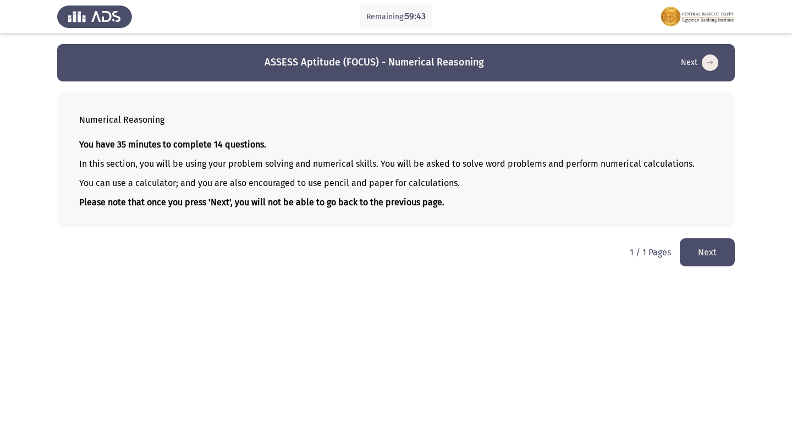
click at [703, 244] on button "Next" at bounding box center [707, 252] width 55 height 28
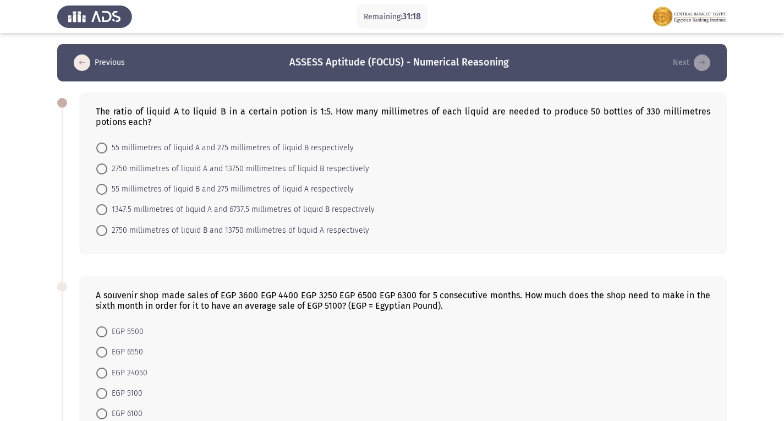
click at [112, 169] on span "2750 millimetres of liquid A and 13750 millimetres of liquid B respectively" at bounding box center [238, 168] width 262 height 13
click at [107, 169] on input "2750 millimetres of liquid A and 13750 millimetres of liquid B respectively" at bounding box center [101, 168] width 11 height 11
radio input "true"
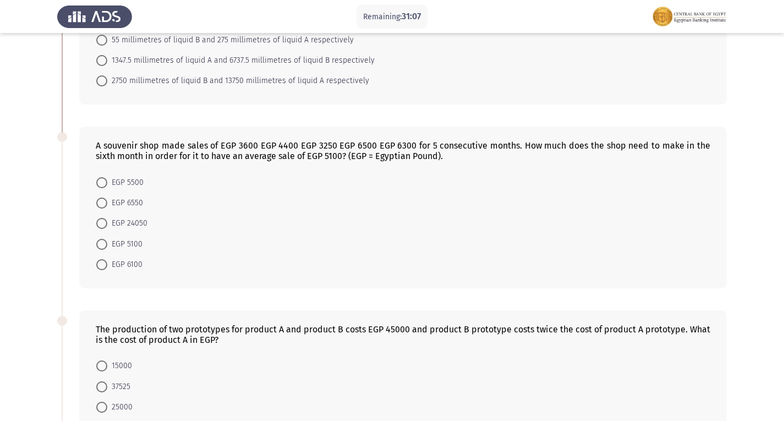
scroll to position [165, 0]
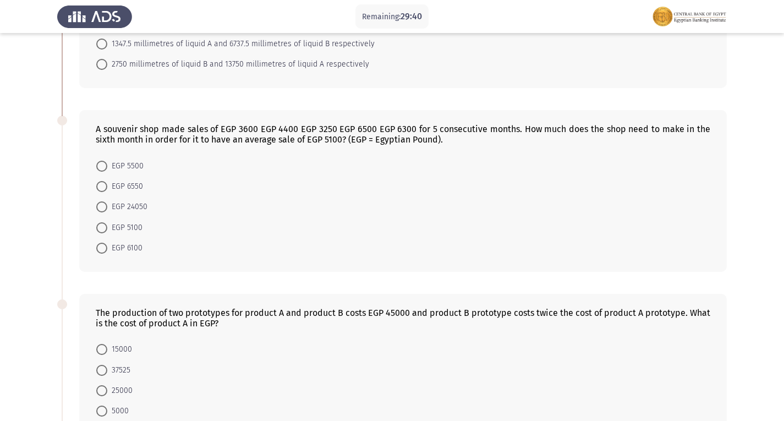
click at [122, 182] on span "EGP 6550" at bounding box center [125, 186] width 36 height 13
click at [107, 182] on input "EGP 6550" at bounding box center [101, 186] width 11 height 11
radio input "true"
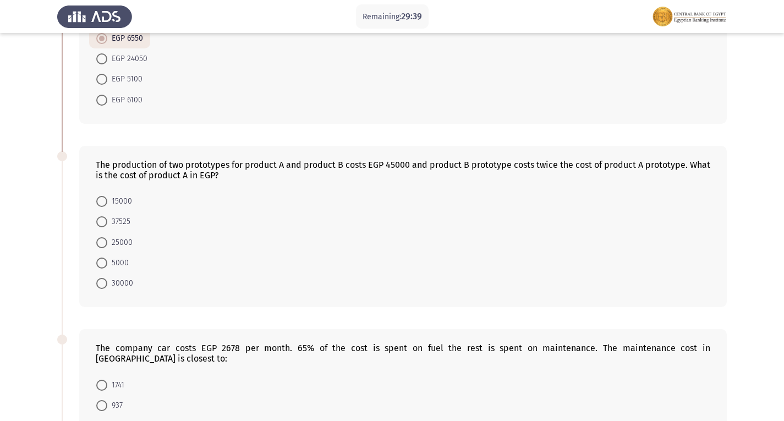
scroll to position [330, 0]
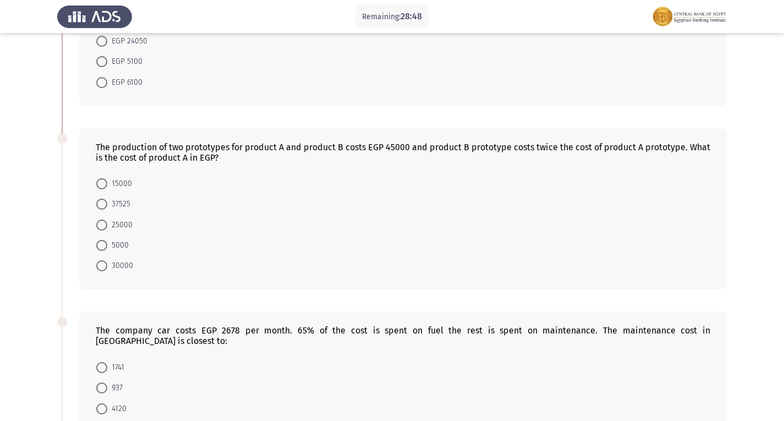
drag, startPoint x: 91, startPoint y: 180, endPoint x: 98, endPoint y: 182, distance: 7.0
click at [91, 179] on mat-radio-button "15000" at bounding box center [114, 183] width 50 height 20
click at [101, 182] on span at bounding box center [101, 183] width 11 height 11
click at [101, 182] on input "15000" at bounding box center [101, 183] width 11 height 11
radio input "true"
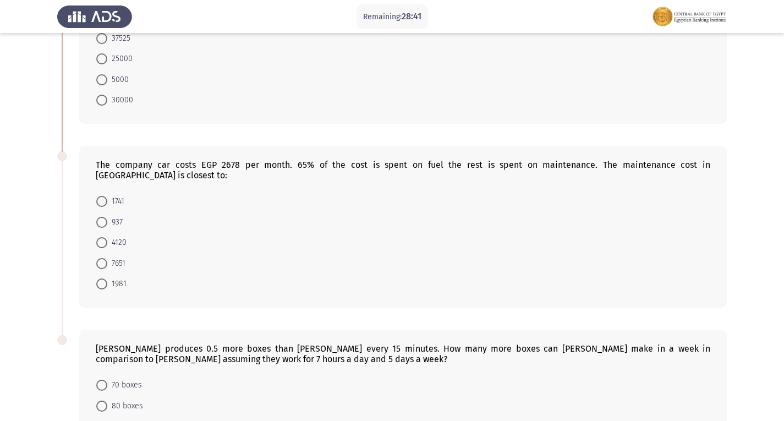
scroll to position [550, 0]
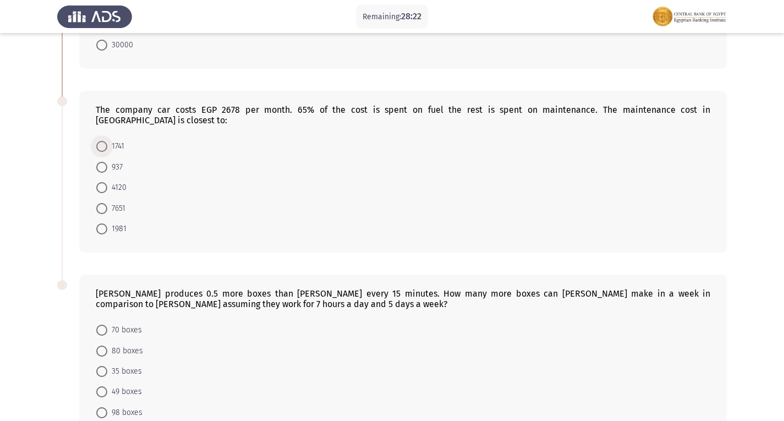
click at [112, 140] on span "1741" at bounding box center [115, 146] width 17 height 13
click at [107, 141] on input "1741" at bounding box center [101, 146] width 11 height 11
radio input "true"
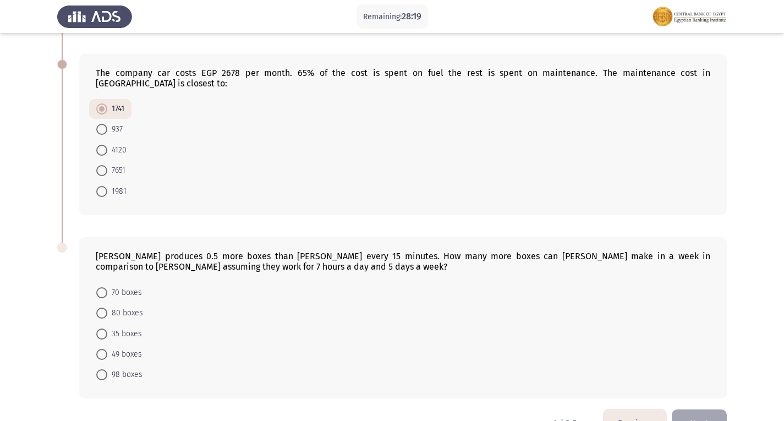
scroll to position [605, 0]
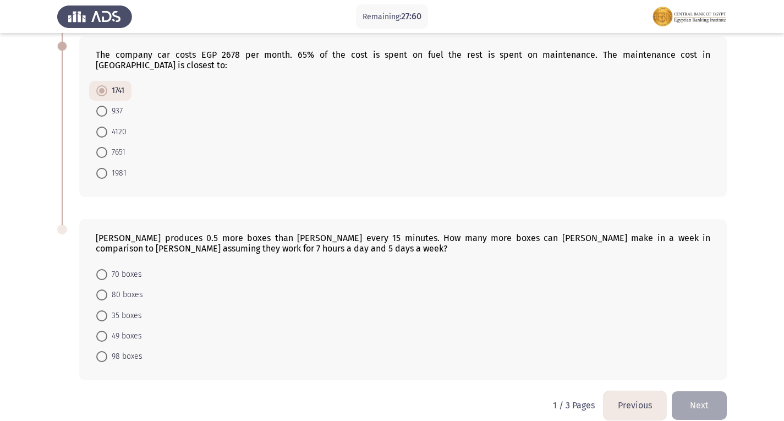
click at [107, 106] on span at bounding box center [101, 111] width 11 height 11
click at [107, 106] on input "937" at bounding box center [101, 111] width 11 height 11
radio input "true"
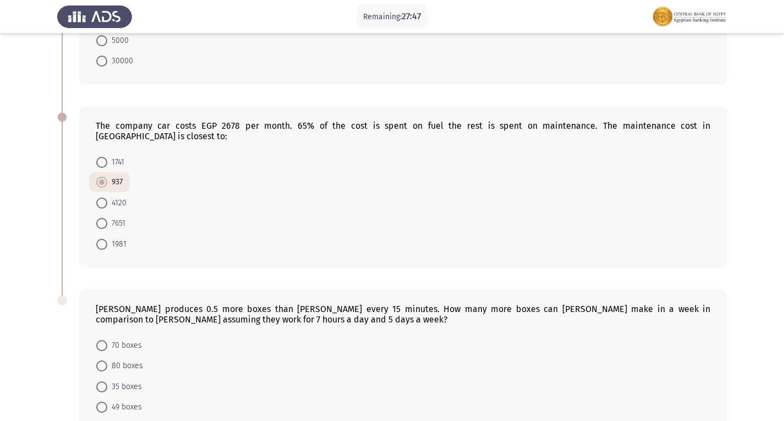
scroll to position [609, 0]
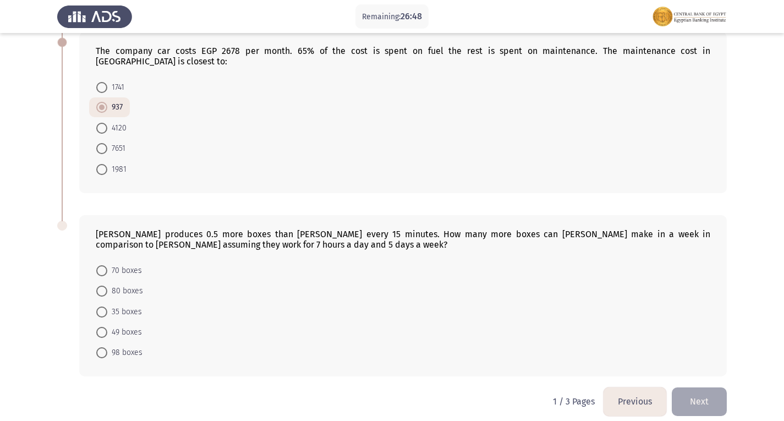
click at [113, 264] on span "70 boxes" at bounding box center [124, 270] width 35 height 13
click at [107, 265] on input "70 boxes" at bounding box center [101, 270] width 11 height 11
radio input "true"
click at [687, 387] on button "Next" at bounding box center [699, 401] width 55 height 28
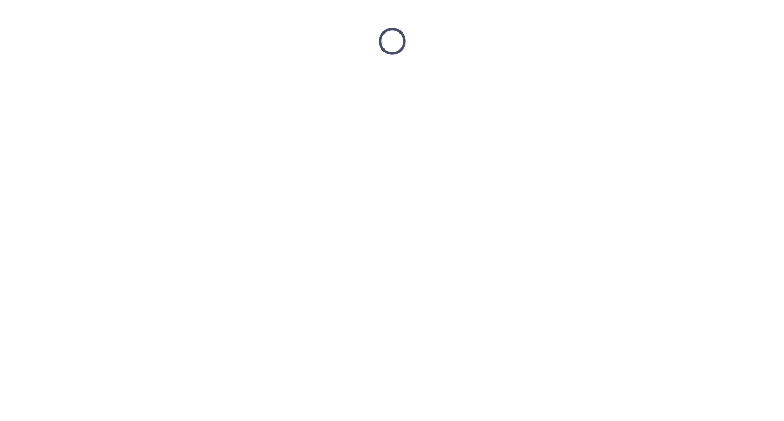
scroll to position [0, 0]
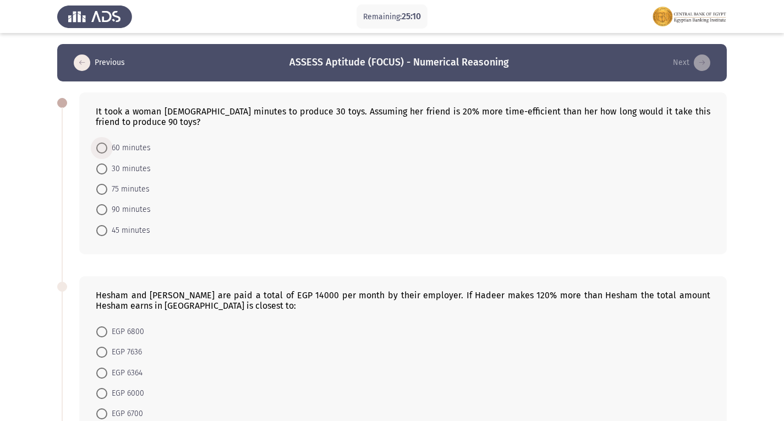
click at [104, 144] on span at bounding box center [101, 147] width 11 height 11
click at [104, 144] on input "60 minutes" at bounding box center [101, 147] width 11 height 11
radio input "true"
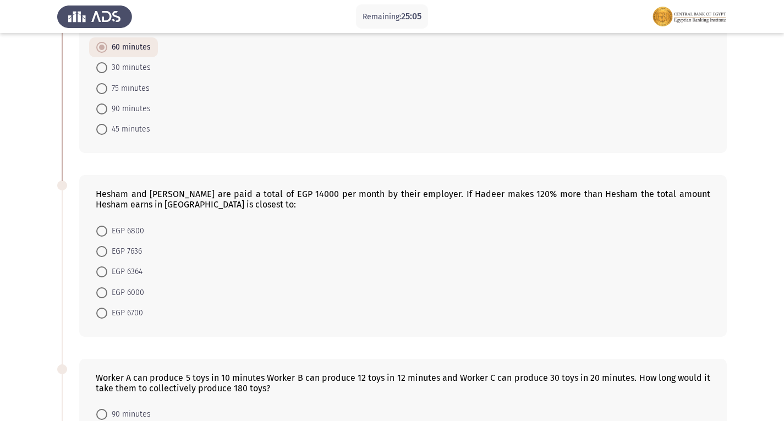
scroll to position [110, 0]
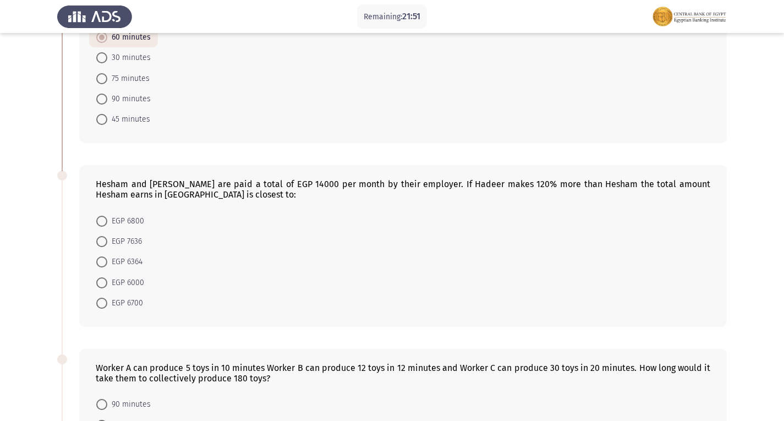
click at [493, 183] on div "Hesham and [PERSON_NAME] are paid a total of EGP 14000 per month by their emplo…" at bounding box center [403, 189] width 614 height 21
click at [134, 262] on span "EGP 6364" at bounding box center [124, 261] width 35 height 13
click at [107, 262] on input "EGP 6364" at bounding box center [101, 261] width 11 height 11
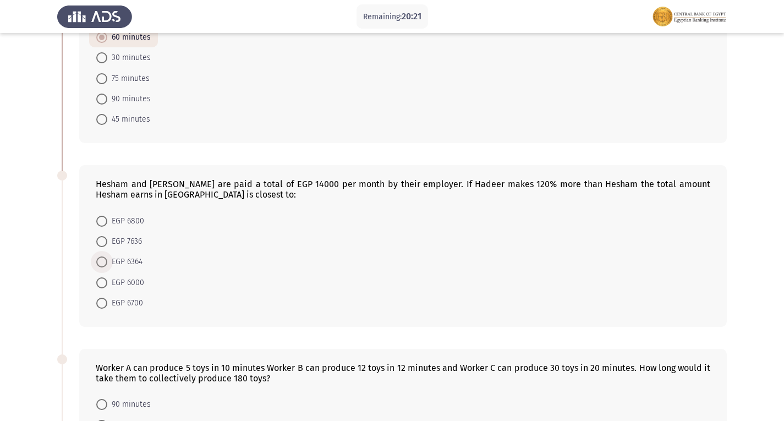
radio input "true"
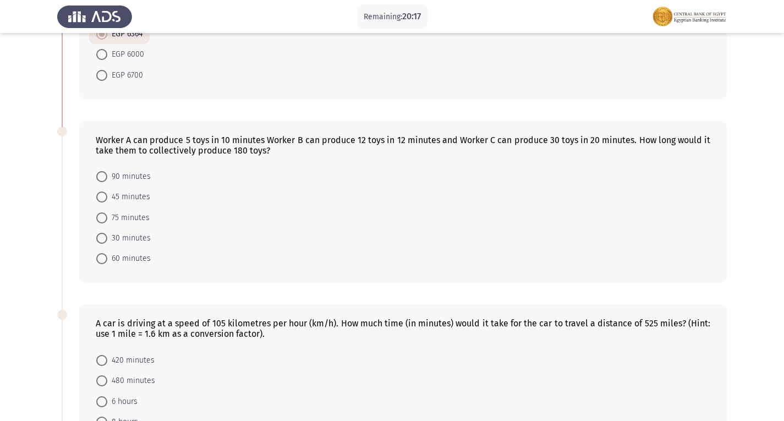
scroll to position [330, 0]
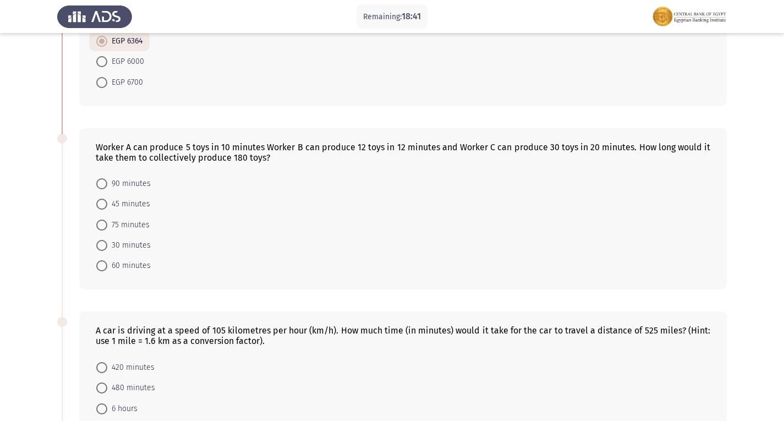
click at [99, 267] on span at bounding box center [101, 265] width 11 height 11
click at [99, 267] on input "60 minutes" at bounding box center [101, 265] width 11 height 11
radio input "true"
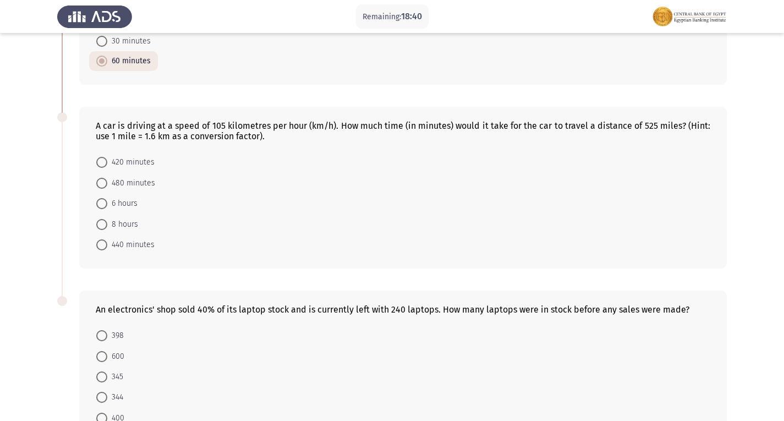
scroll to position [550, 0]
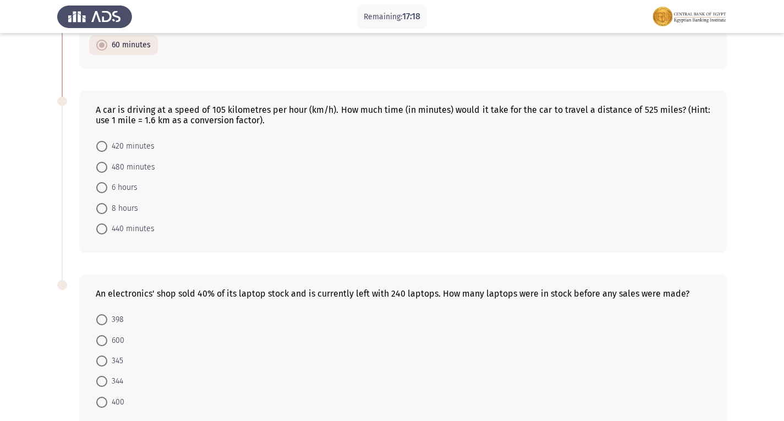
click at [100, 163] on span at bounding box center [101, 167] width 11 height 11
click at [100, 163] on input "480 minutes" at bounding box center [101, 167] width 11 height 11
radio input "true"
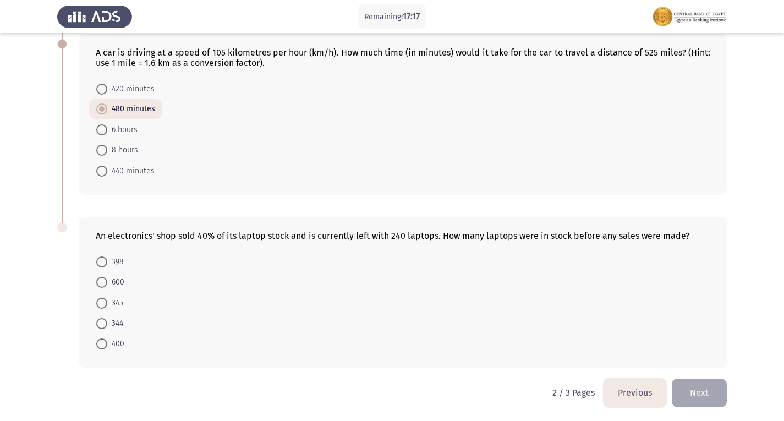
scroll to position [609, 0]
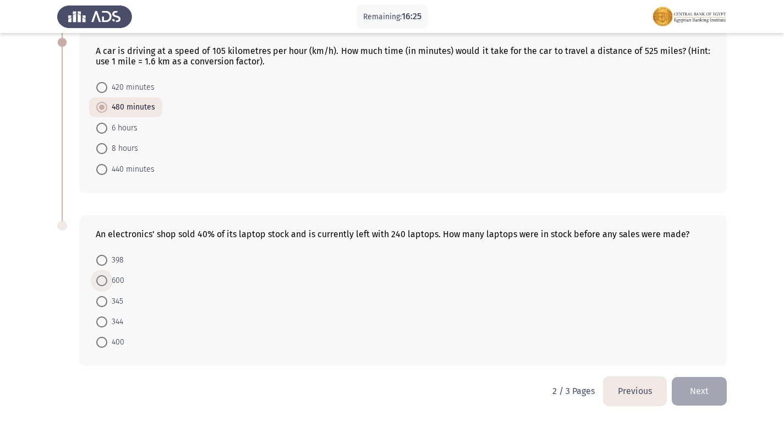
click at [103, 283] on span at bounding box center [101, 280] width 11 height 11
click at [103, 283] on input "600" at bounding box center [101, 280] width 11 height 11
radio input "true"
click at [119, 342] on span "400" at bounding box center [115, 342] width 17 height 13
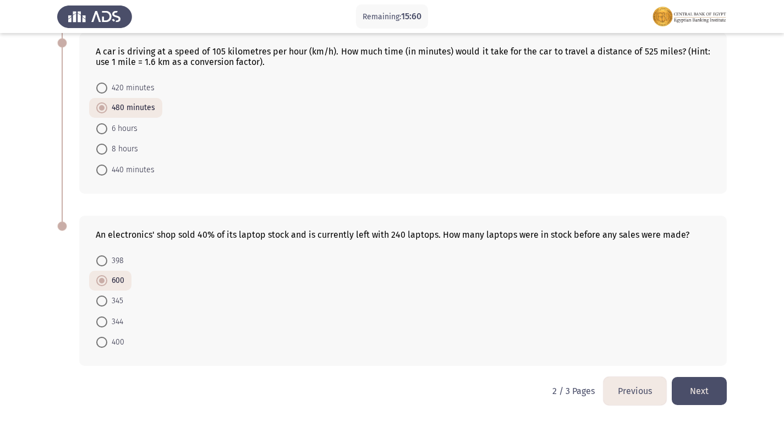
click at [107, 342] on input "400" at bounding box center [101, 342] width 11 height 11
radio input "true"
click at [694, 386] on button "Next" at bounding box center [699, 391] width 55 height 28
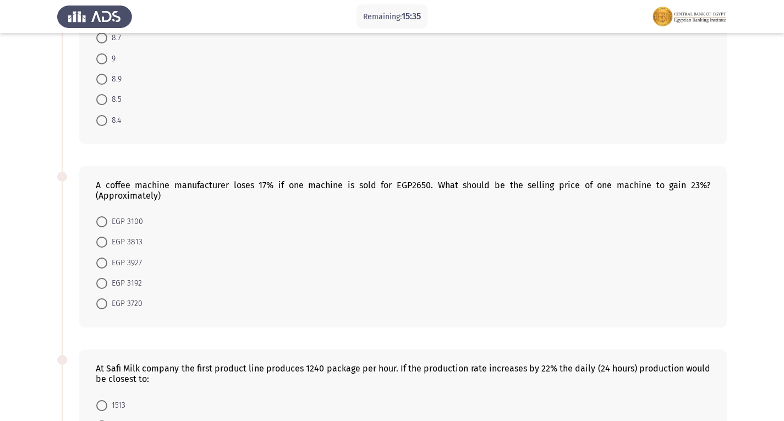
scroll to position [0, 0]
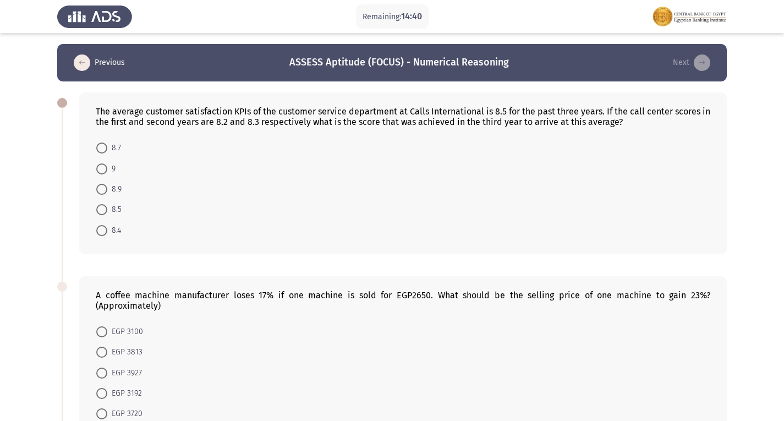
click at [109, 166] on span "9" at bounding box center [111, 168] width 8 height 13
click at [107, 166] on input "9" at bounding box center [101, 168] width 11 height 11
radio input "true"
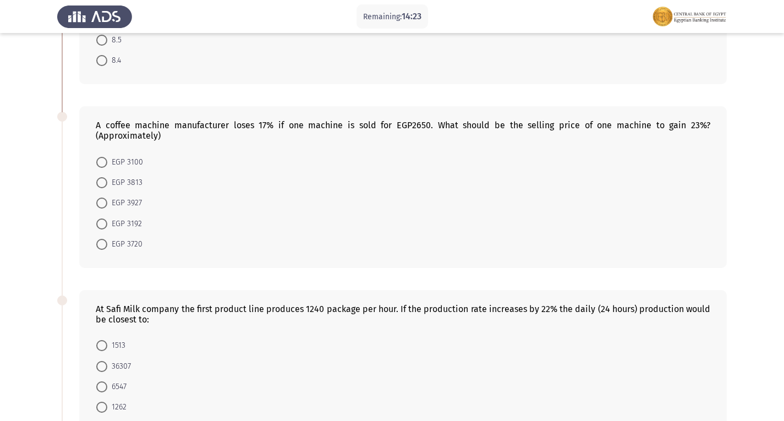
scroll to position [165, 0]
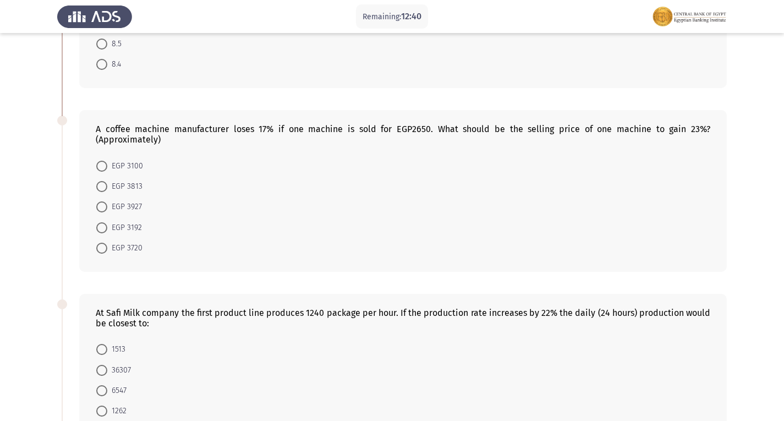
click at [102, 188] on span at bounding box center [101, 186] width 11 height 11
click at [102, 188] on input "EGP 3813" at bounding box center [101, 186] width 11 height 11
radio input "true"
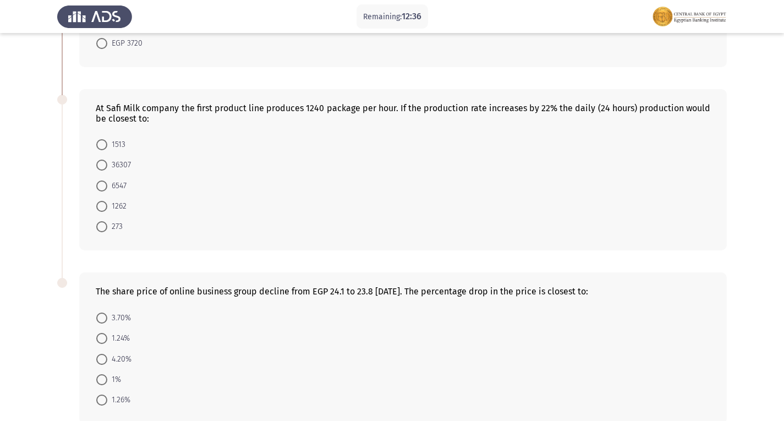
scroll to position [385, 0]
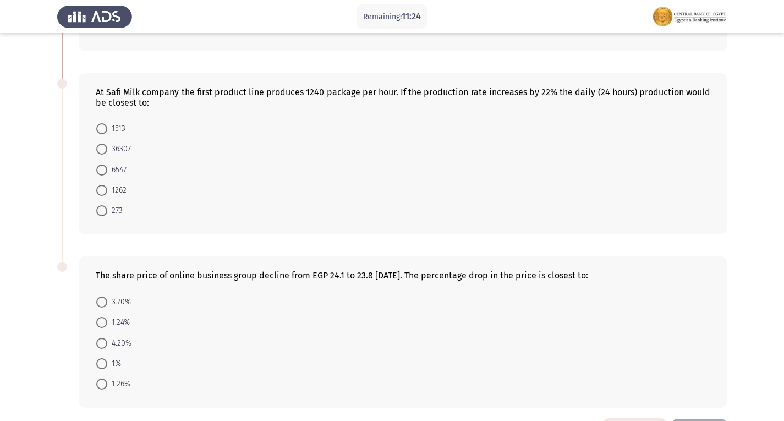
click at [113, 152] on span "36307" at bounding box center [119, 148] width 24 height 13
click at [107, 152] on input "36307" at bounding box center [101, 149] width 11 height 11
radio input "true"
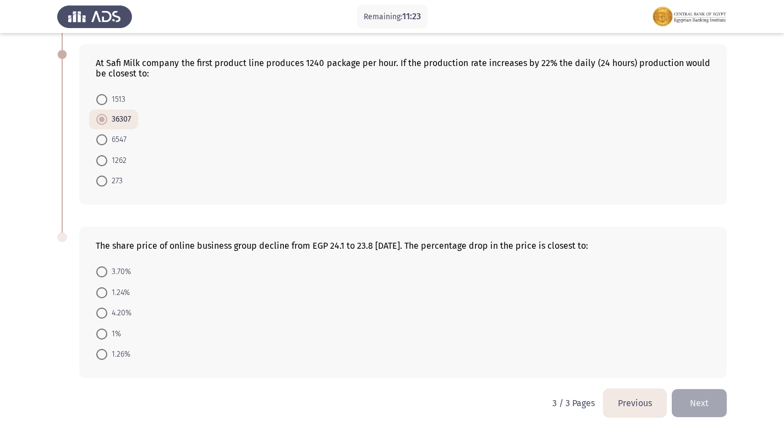
scroll to position [426, 0]
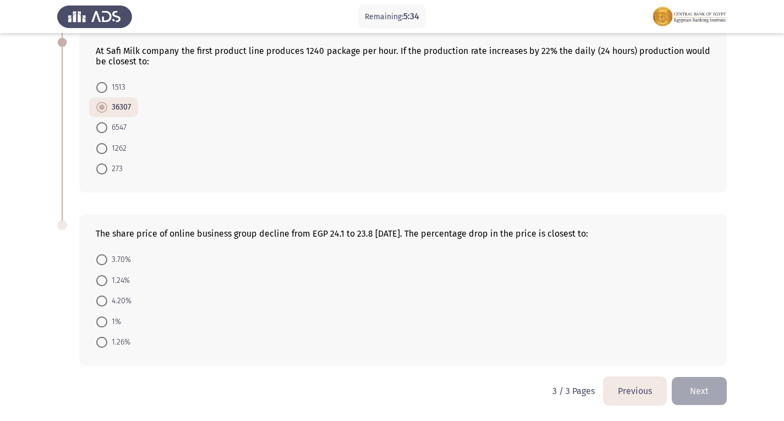
click at [123, 279] on span "1.24%" at bounding box center [118, 280] width 23 height 13
click at [107, 279] on input "1.24%" at bounding box center [101, 280] width 11 height 11
radio input "true"
click at [689, 388] on button "Next" at bounding box center [699, 391] width 55 height 28
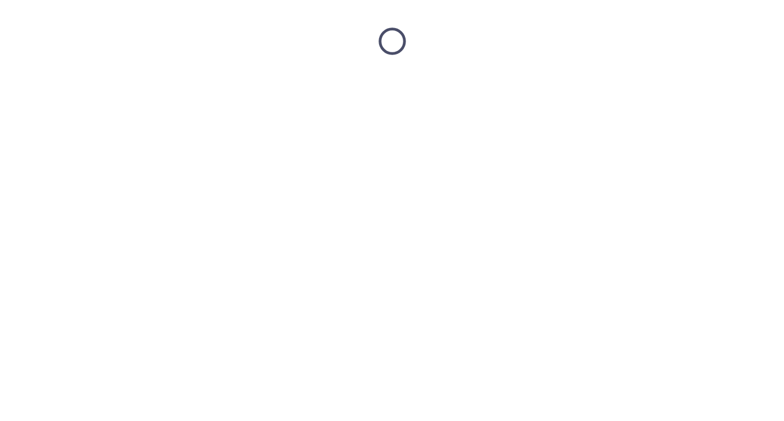
scroll to position [0, 0]
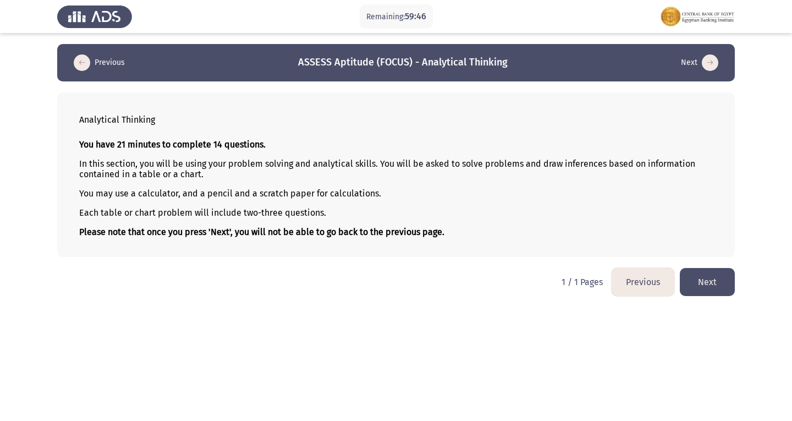
click at [708, 285] on button "Next" at bounding box center [707, 282] width 55 height 28
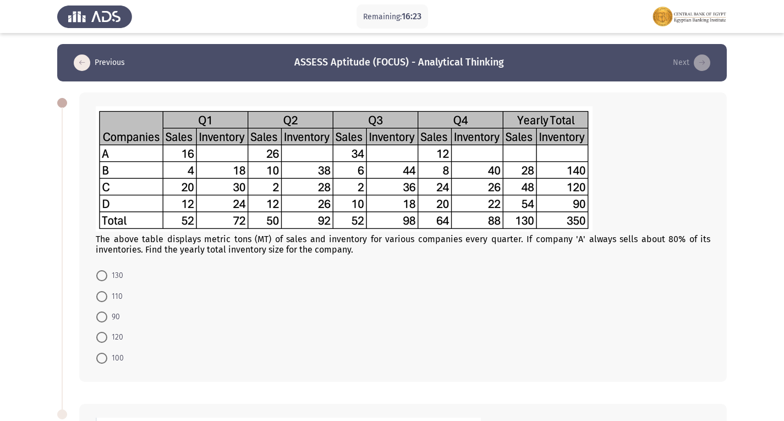
click at [106, 301] on span at bounding box center [101, 296] width 11 height 11
click at [106, 301] on input "110" at bounding box center [101, 296] width 11 height 11
radio input "true"
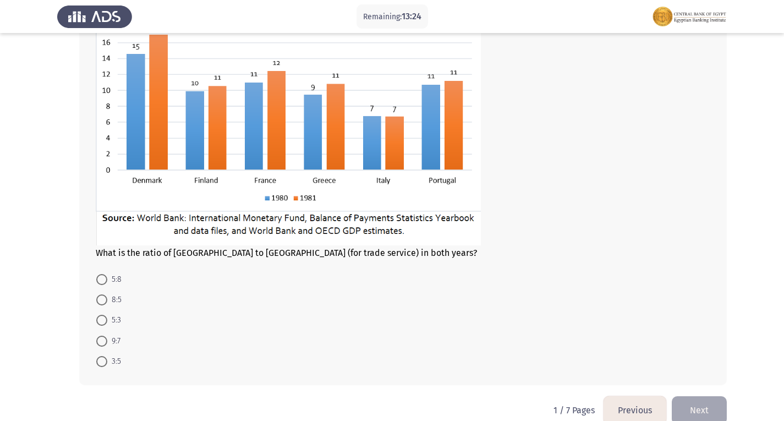
scroll to position [444, 0]
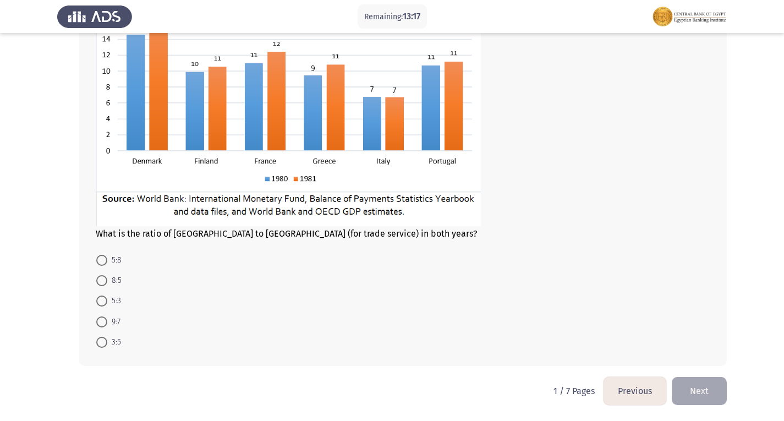
click at [104, 278] on span at bounding box center [101, 280] width 11 height 11
click at [104, 278] on input "8:5" at bounding box center [101, 280] width 11 height 11
radio input "true"
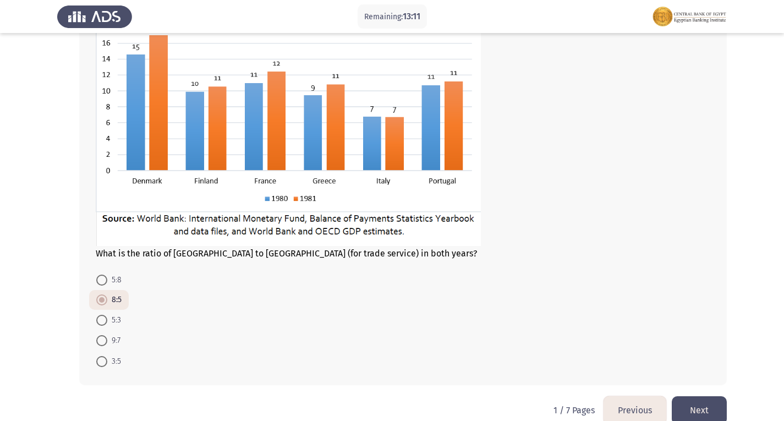
scroll to position [443, 0]
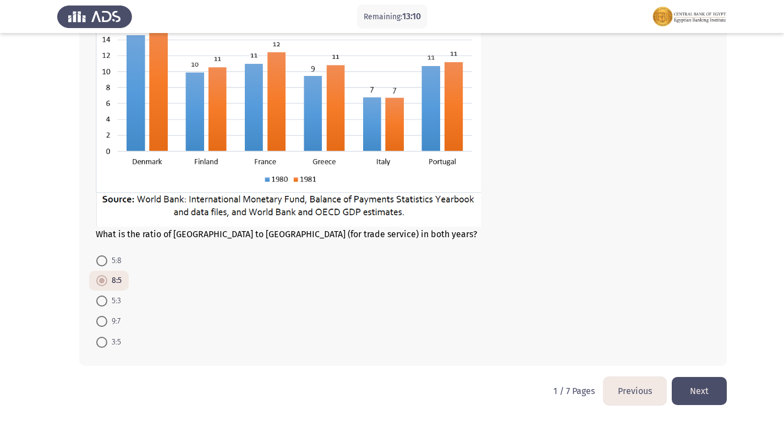
click at [680, 382] on button "Next" at bounding box center [699, 391] width 55 height 28
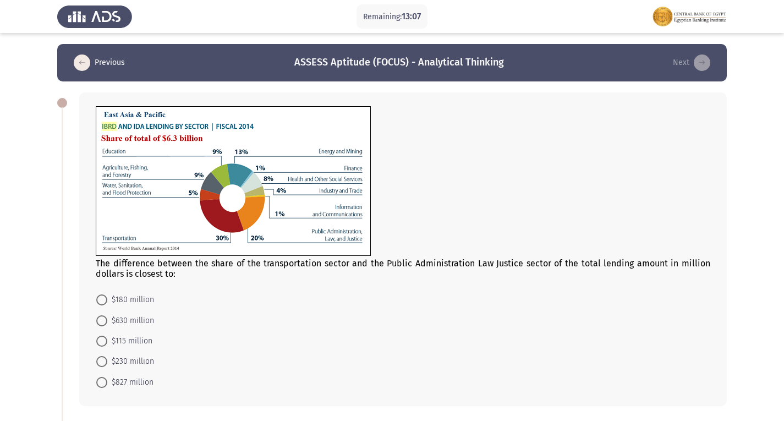
click at [120, 59] on button "Previous" at bounding box center [99, 63] width 58 height 18
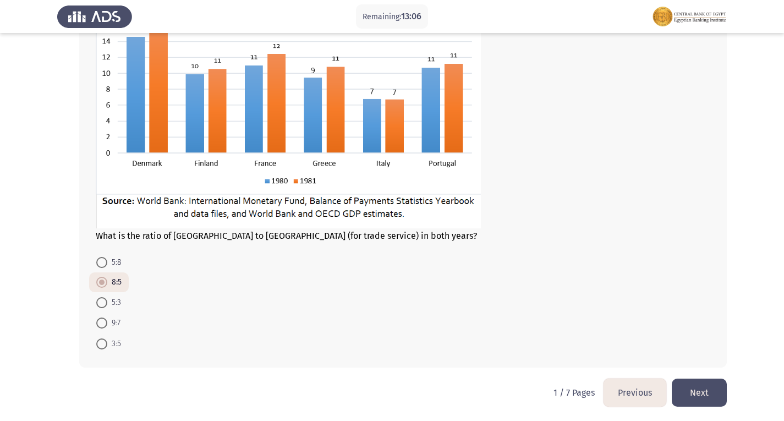
scroll to position [443, 0]
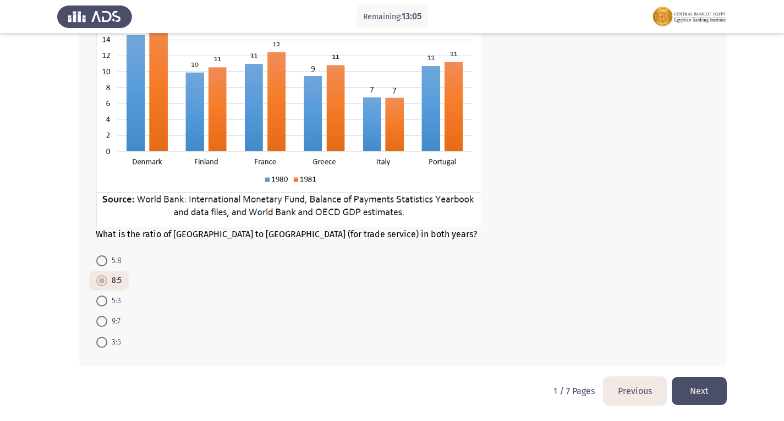
click at [680, 388] on button "Next" at bounding box center [699, 391] width 55 height 28
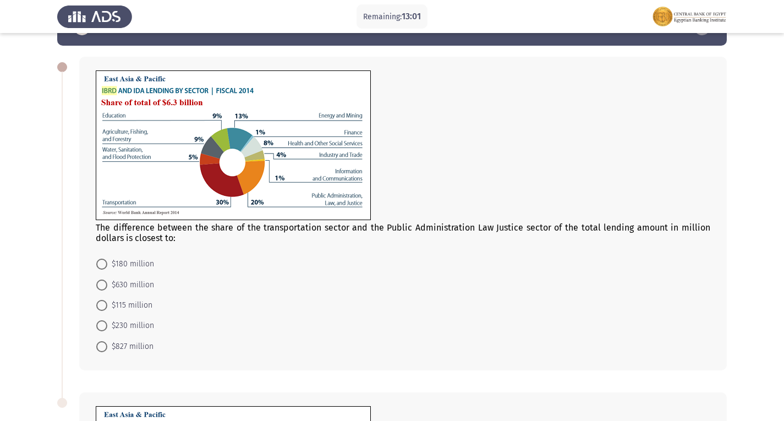
scroll to position [55, 0]
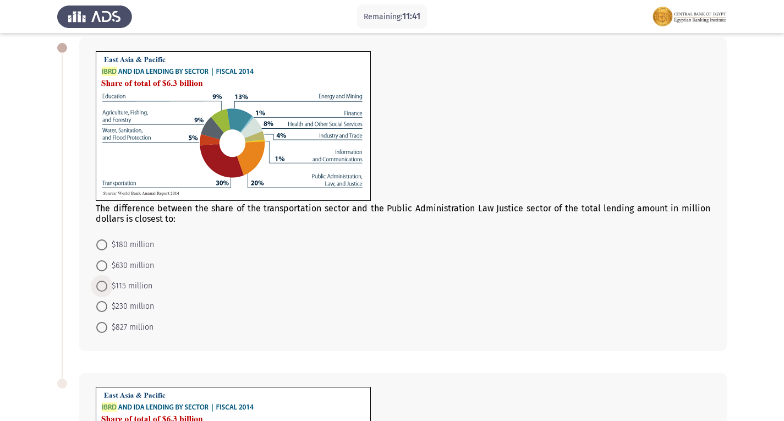
click at [100, 282] on span at bounding box center [101, 286] width 11 height 11
click at [100, 282] on input "$115 million" at bounding box center [101, 286] width 11 height 11
radio input "true"
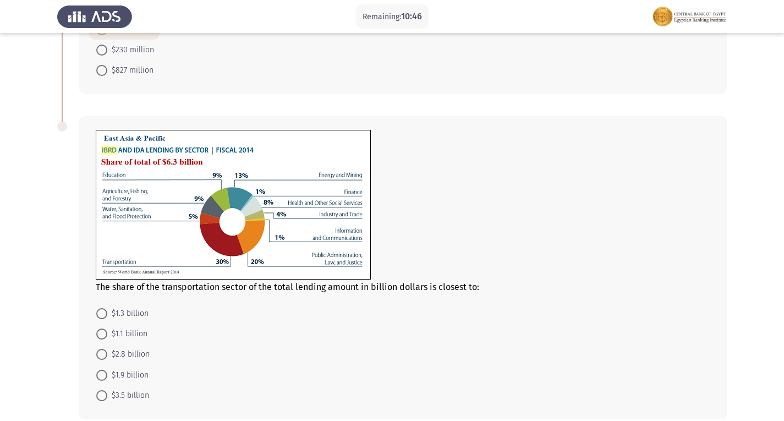
scroll to position [330, 0]
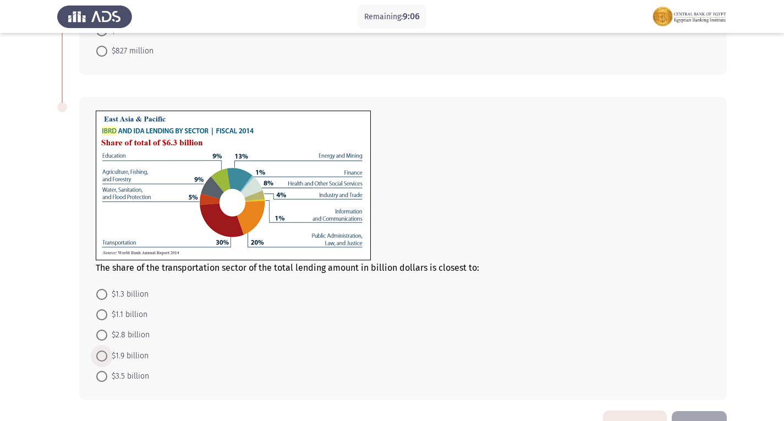
click at [101, 353] on span at bounding box center [101, 355] width 11 height 11
click at [101, 353] on input "$1.9 billion" at bounding box center [101, 355] width 11 height 11
radio input "true"
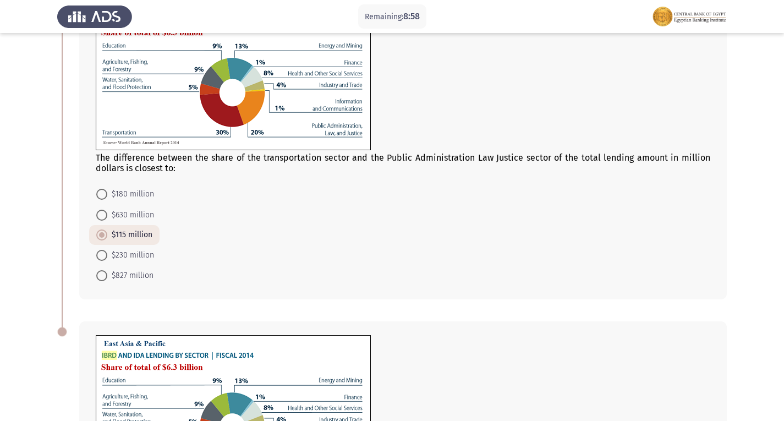
scroll to position [89, 0]
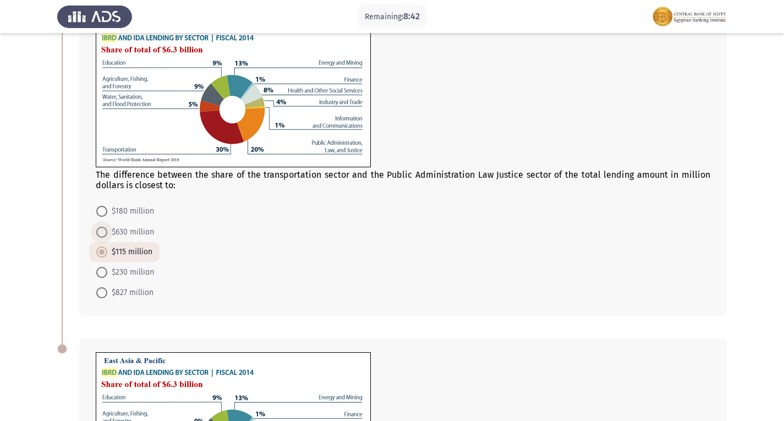
click at [144, 235] on span "$630 million" at bounding box center [130, 232] width 47 height 13
click at [107, 235] on input "$630 million" at bounding box center [101, 232] width 11 height 11
radio input "true"
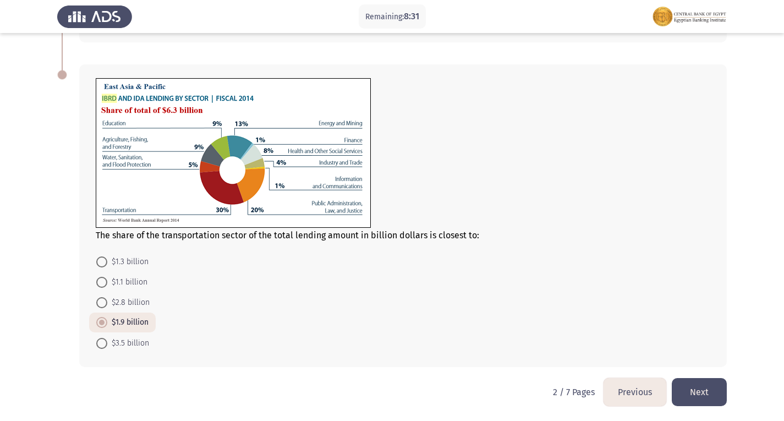
scroll to position [364, 0]
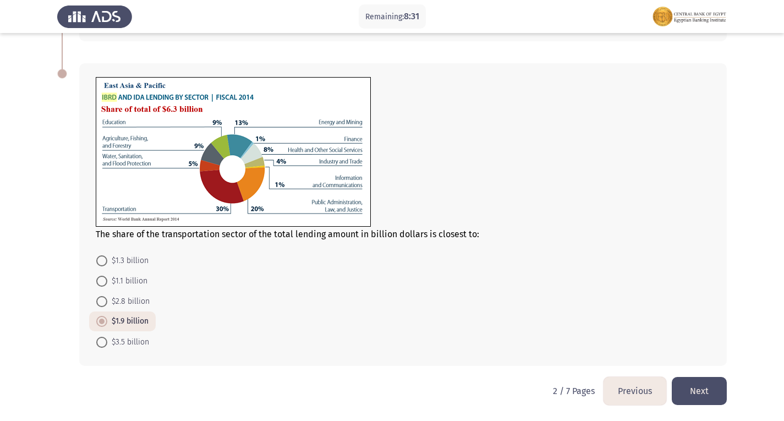
click at [697, 387] on button "Next" at bounding box center [699, 391] width 55 height 28
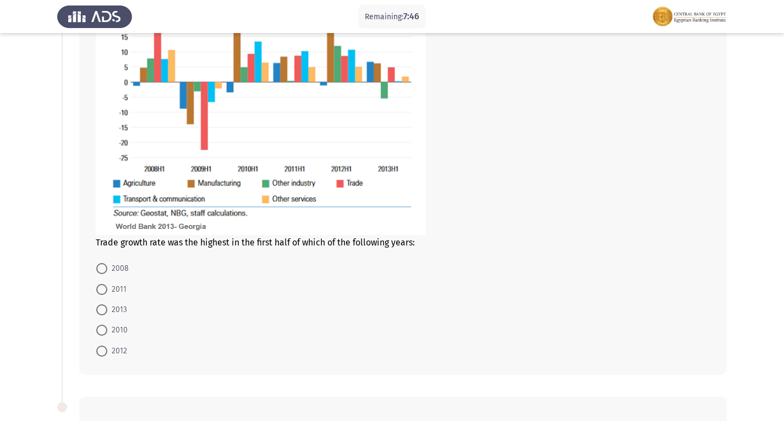
scroll to position [165, 0]
click at [111, 266] on span "2008" at bounding box center [117, 267] width 21 height 13
click at [107, 266] on input "2008" at bounding box center [101, 267] width 11 height 11
radio input "true"
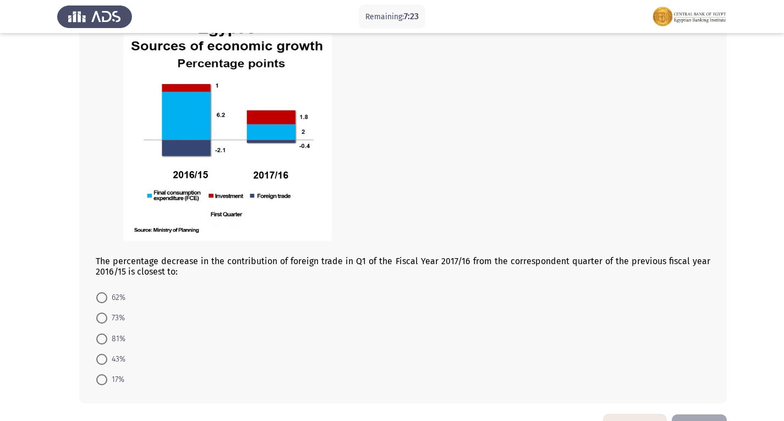
scroll to position [548, 0]
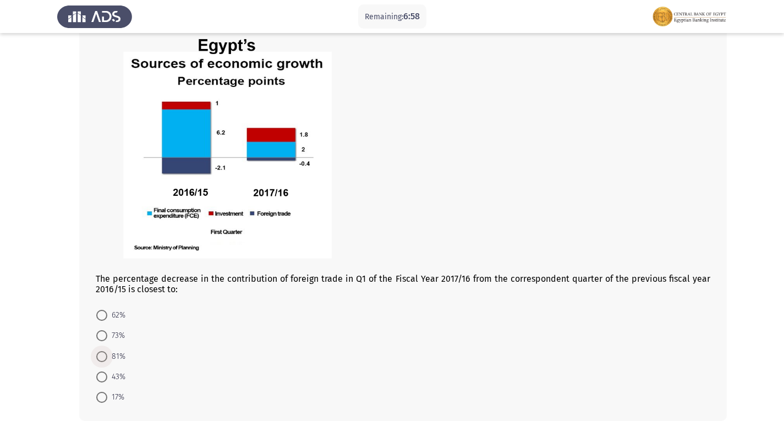
click at [98, 360] on span at bounding box center [101, 356] width 11 height 11
click at [98, 360] on input "81%" at bounding box center [101, 356] width 11 height 11
radio input "true"
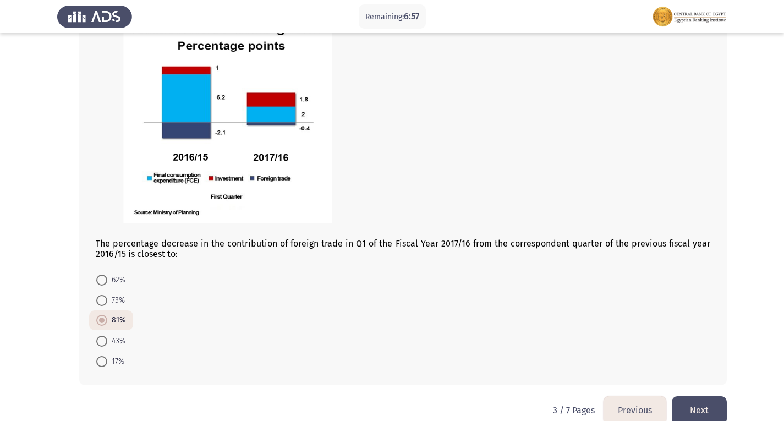
scroll to position [602, 0]
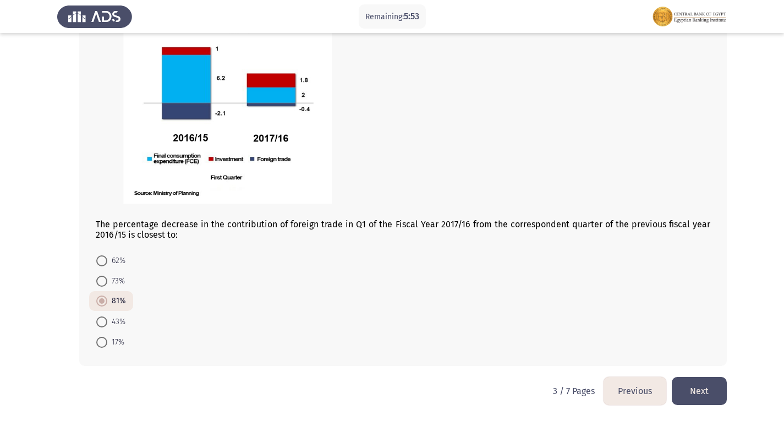
click at [688, 387] on button "Next" at bounding box center [699, 391] width 55 height 28
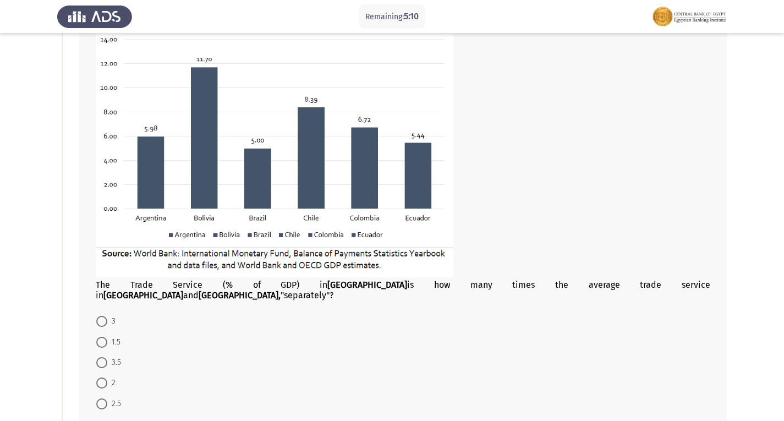
scroll to position [165, 0]
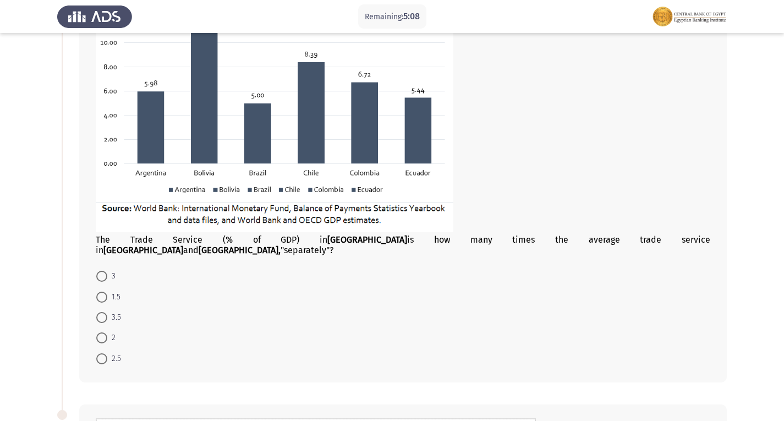
click at [105, 332] on span at bounding box center [101, 337] width 11 height 11
click at [105, 332] on input "2" at bounding box center [101, 337] width 11 height 11
radio input "true"
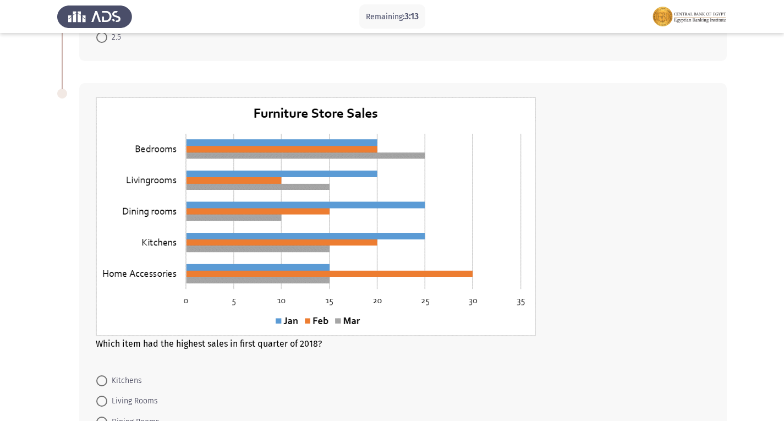
scroll to position [540, 0]
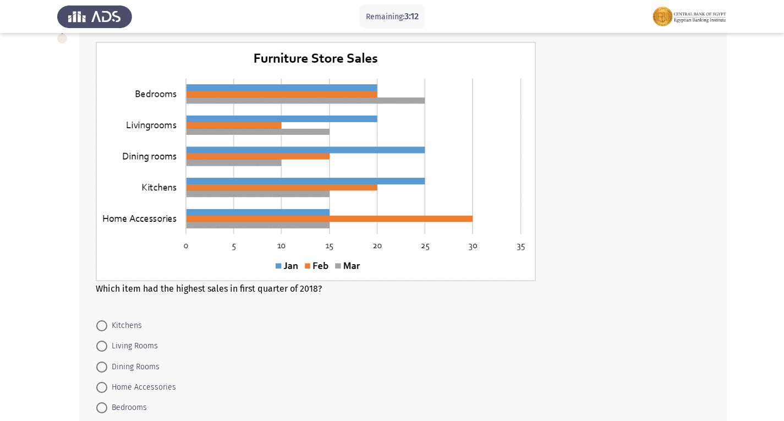
click at [108, 401] on span "Bedrooms" at bounding box center [127, 407] width 40 height 13
click at [107, 402] on input "Bedrooms" at bounding box center [101, 407] width 11 height 11
radio input "true"
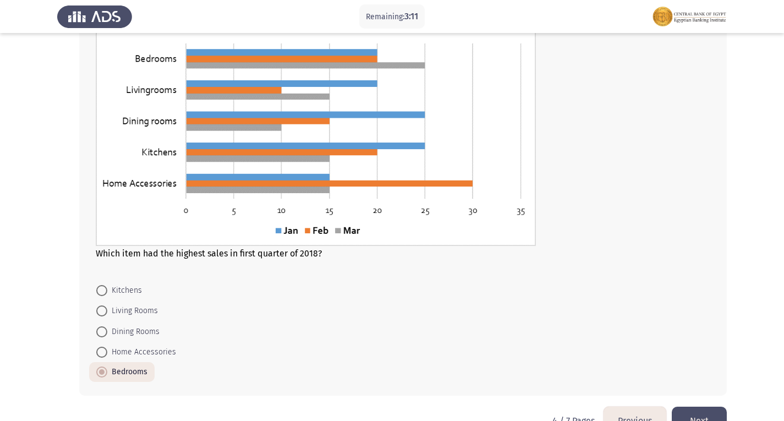
scroll to position [595, 0]
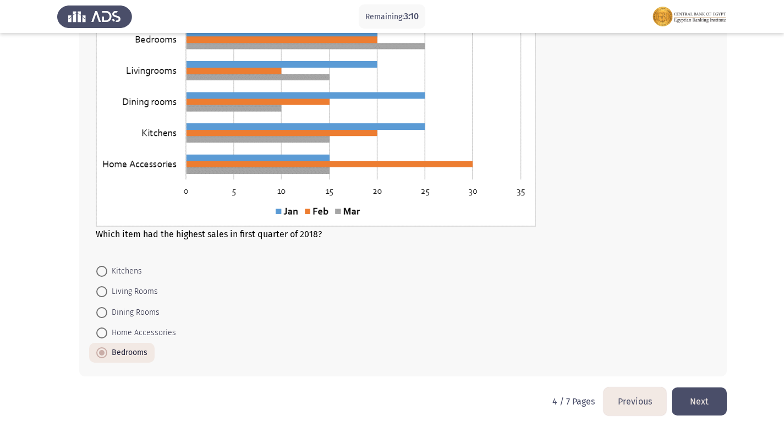
click at [713, 387] on button "Next" at bounding box center [699, 401] width 55 height 28
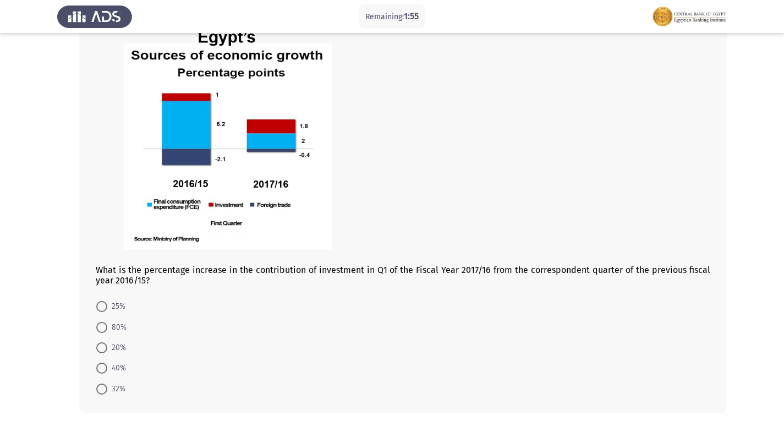
scroll to position [440, 0]
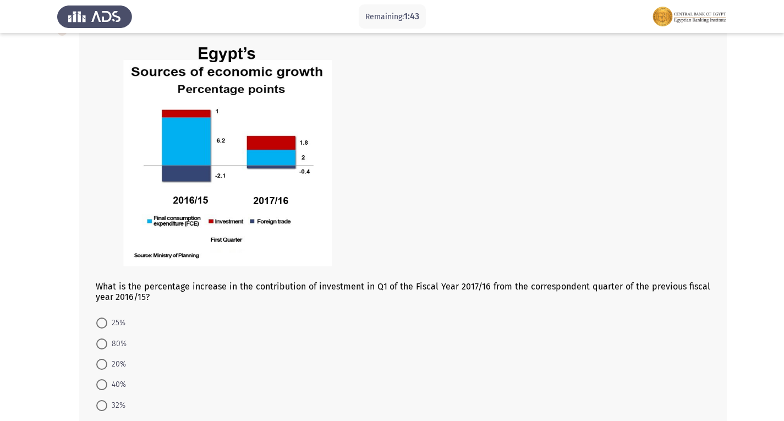
click at [105, 348] on span at bounding box center [101, 343] width 11 height 11
click at [105, 348] on input "80%" at bounding box center [101, 343] width 11 height 11
radio input "true"
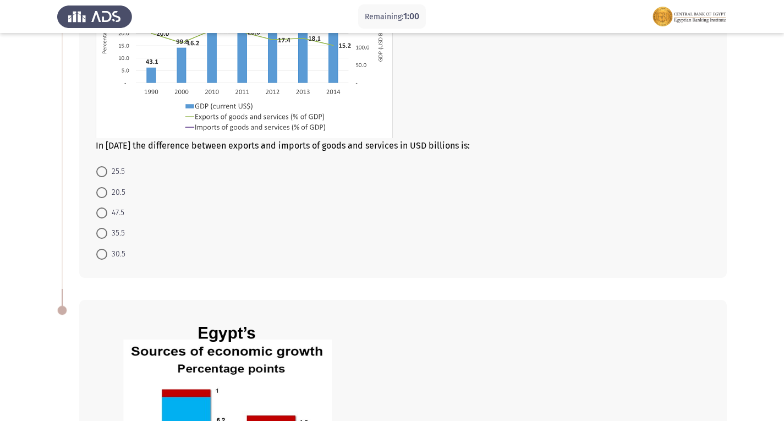
scroll to position [220, 0]
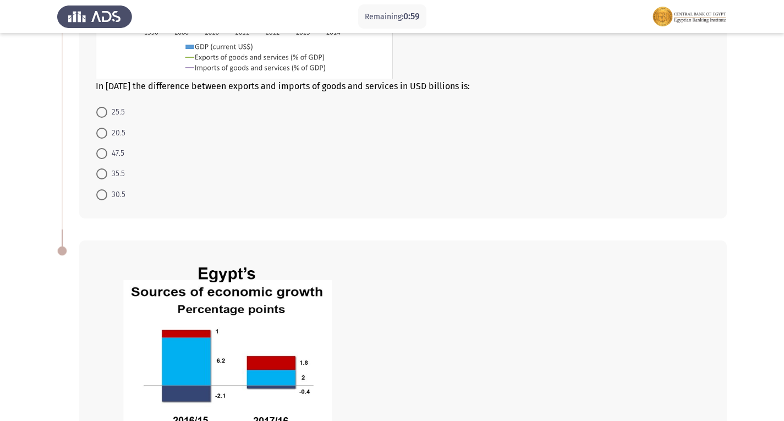
click at [108, 149] on span "47.5" at bounding box center [115, 153] width 17 height 13
click at [107, 149] on input "47.5" at bounding box center [101, 153] width 11 height 11
radio input "true"
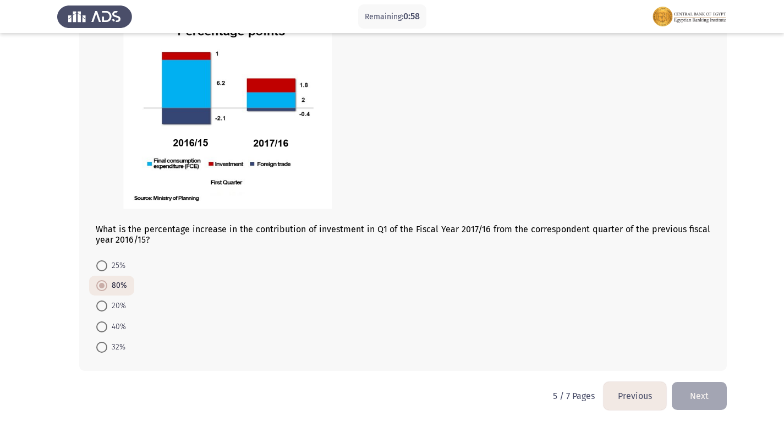
scroll to position [502, 0]
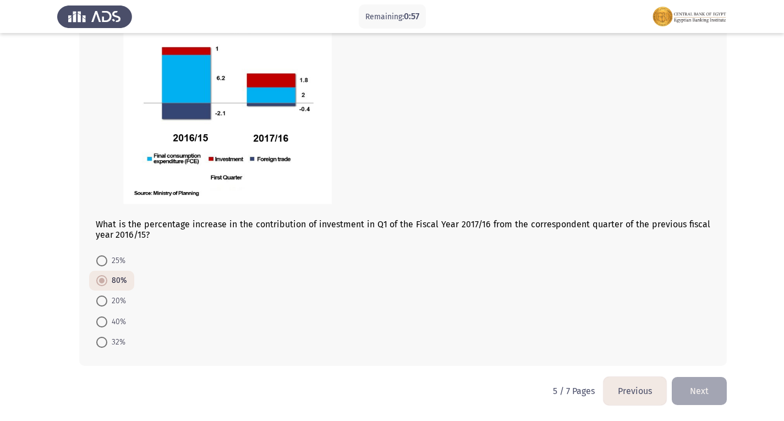
click at [718, 398] on button "Next" at bounding box center [699, 391] width 55 height 28
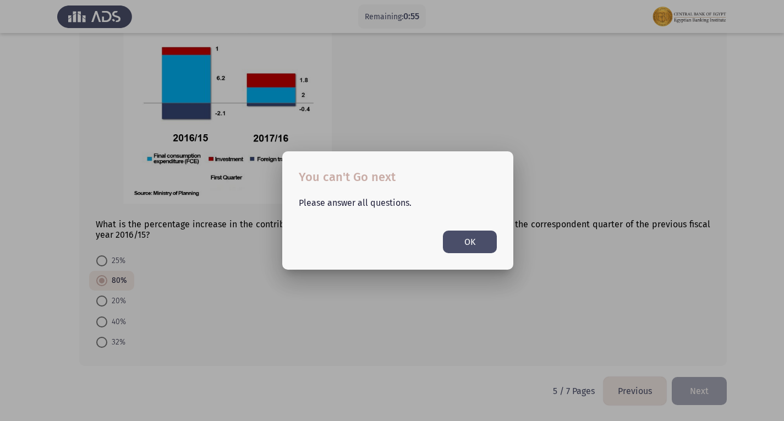
click at [449, 244] on button "OK" at bounding box center [470, 241] width 54 height 23
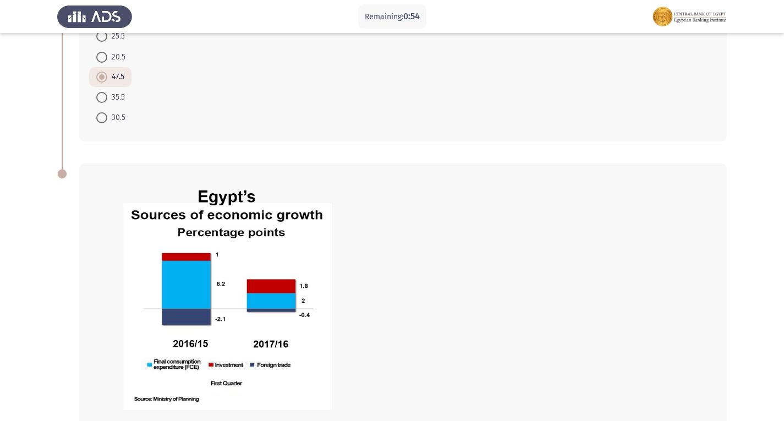
scroll to position [502, 0]
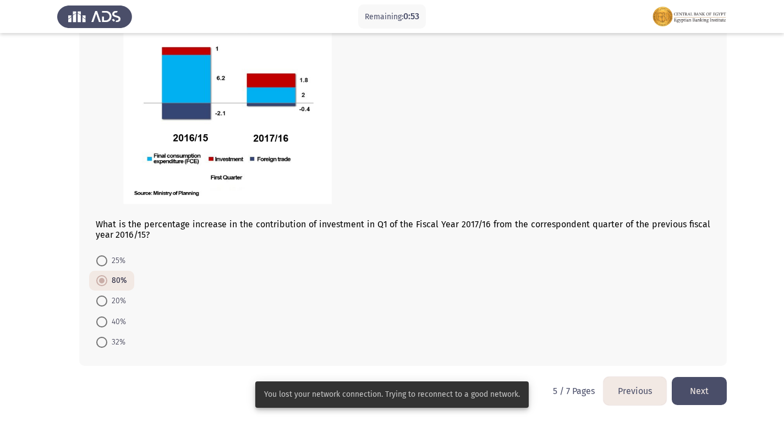
click at [692, 384] on button "Next" at bounding box center [699, 391] width 55 height 28
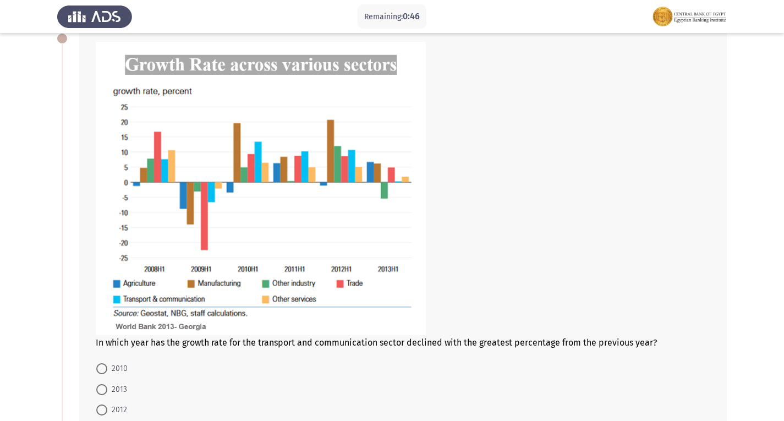
scroll to position [127, 0]
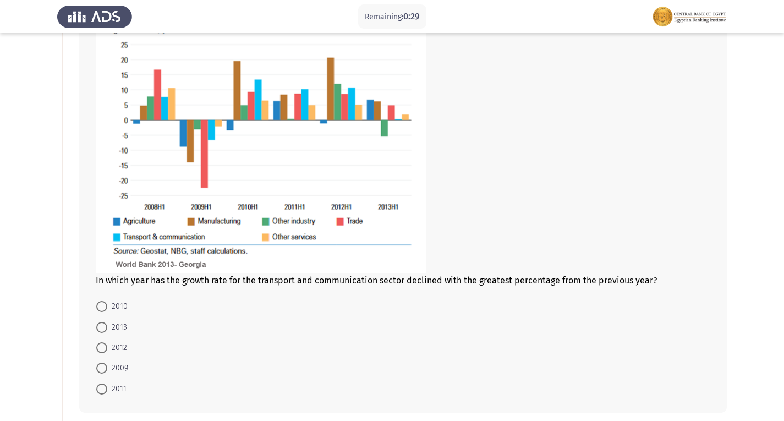
click at [105, 369] on span at bounding box center [101, 367] width 11 height 11
click at [105, 369] on input "2009" at bounding box center [101, 367] width 11 height 11
radio input "true"
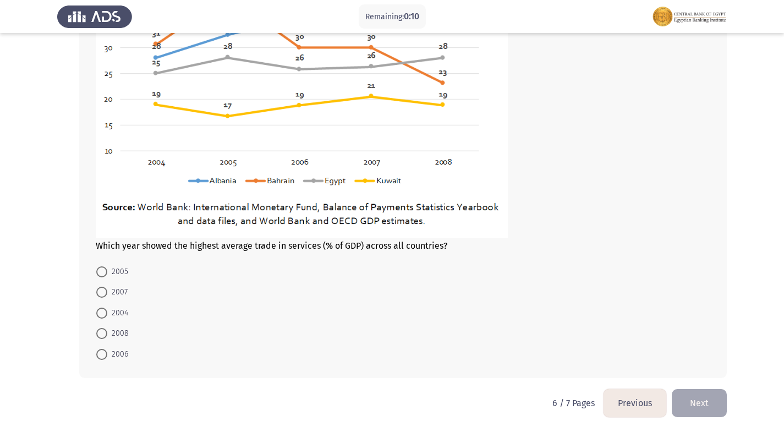
scroll to position [661, 0]
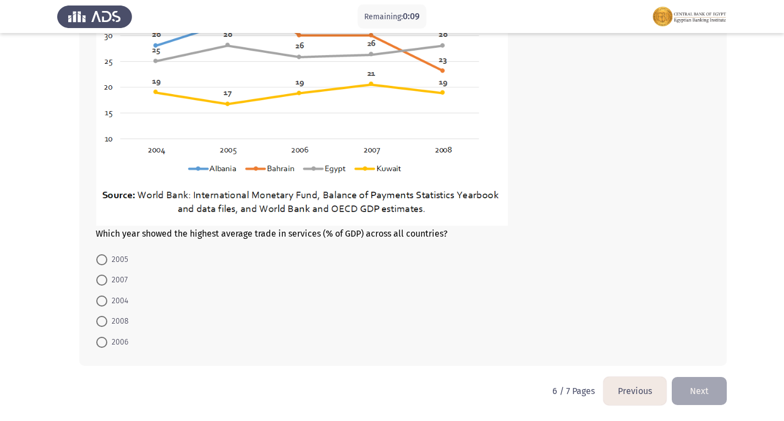
click at [106, 277] on span at bounding box center [101, 279] width 11 height 11
click at [106, 277] on input "2007" at bounding box center [101, 279] width 11 height 11
radio input "true"
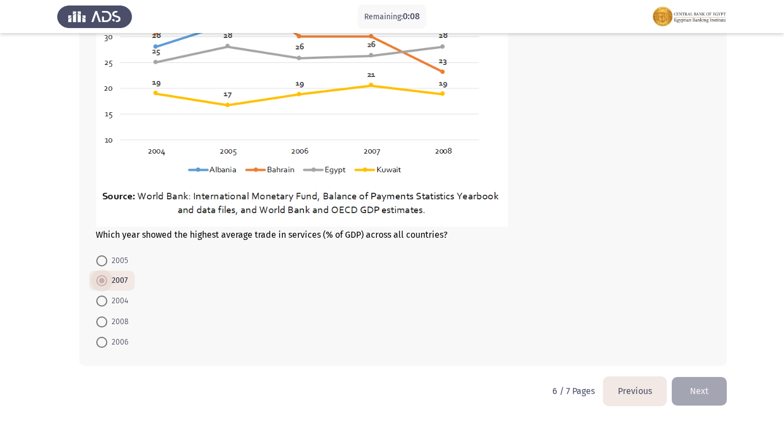
scroll to position [660, 0]
click at [690, 382] on button "Next" at bounding box center [699, 391] width 55 height 28
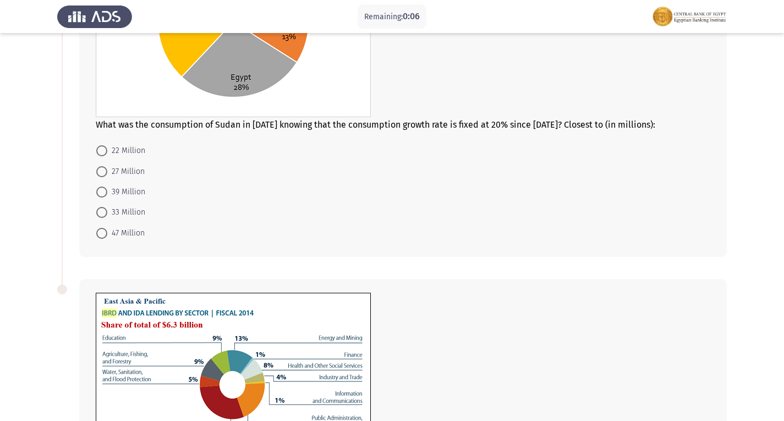
scroll to position [275, 0]
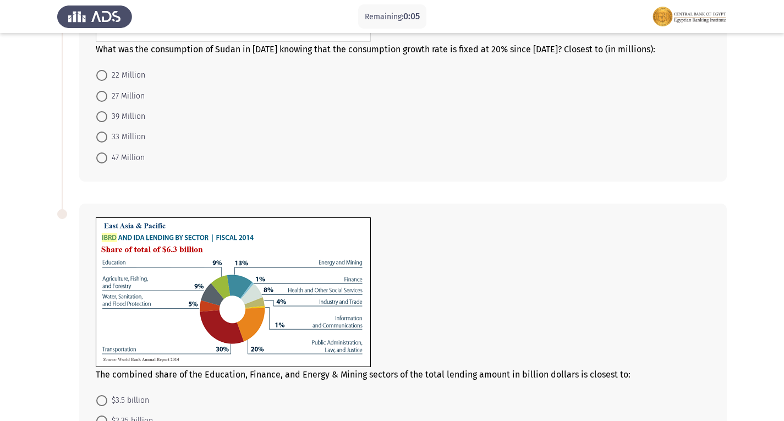
click at [100, 98] on span at bounding box center [101, 96] width 11 height 11
click at [100, 98] on input "27 Million" at bounding box center [101, 96] width 11 height 11
radio input "true"
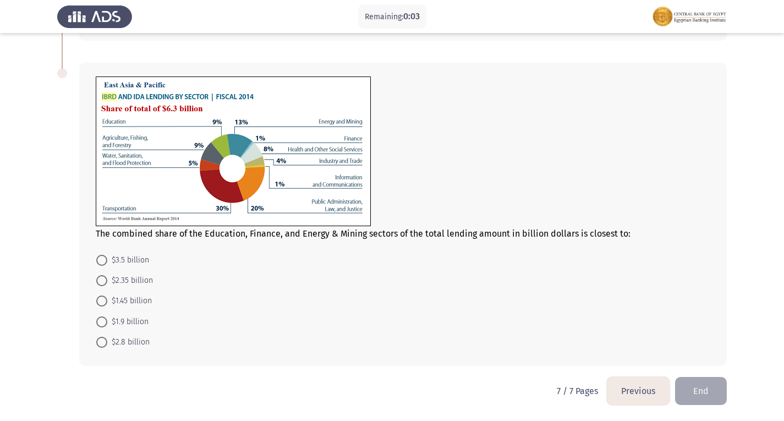
click at [102, 322] on span at bounding box center [102, 322] width 0 height 0
click at [101, 322] on input "$1.9 billion" at bounding box center [101, 321] width 11 height 11
radio input "true"
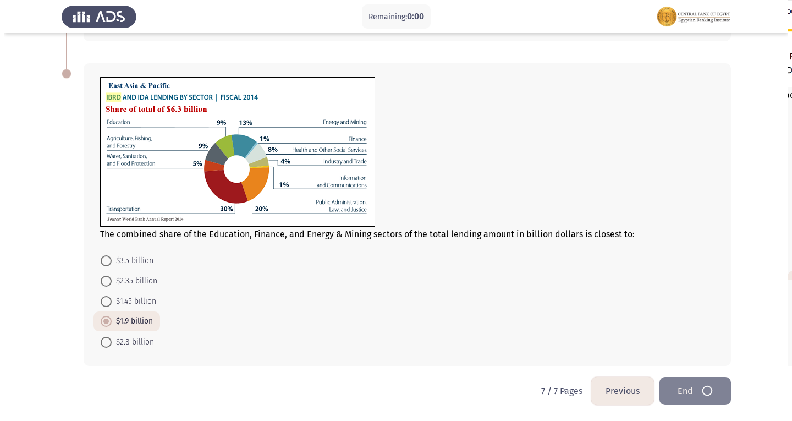
scroll to position [0, 0]
